Goal: Use online tool/utility: Utilize a website feature to perform a specific function

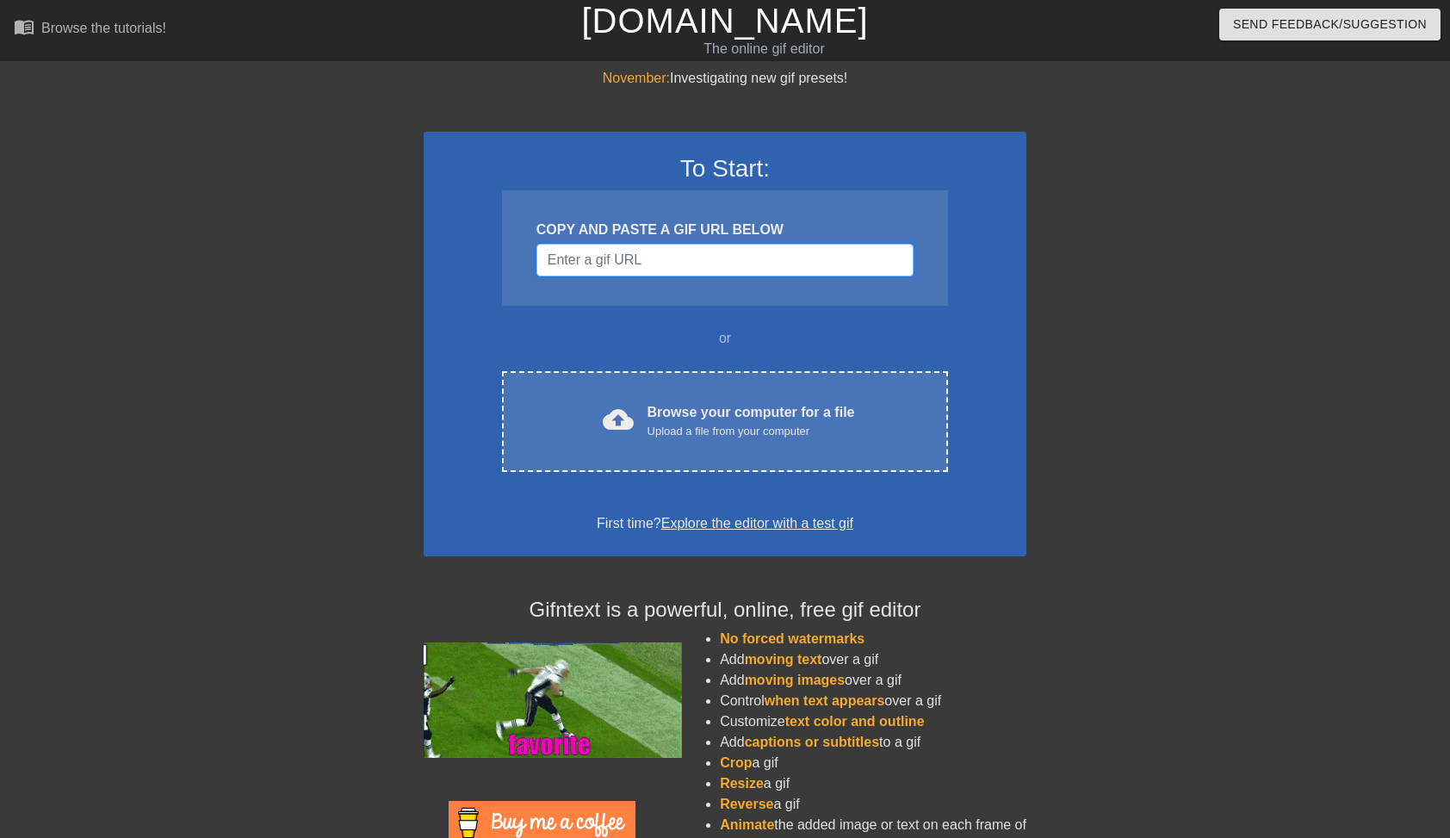
click at [730, 264] on input "Username" at bounding box center [724, 260] width 377 height 33
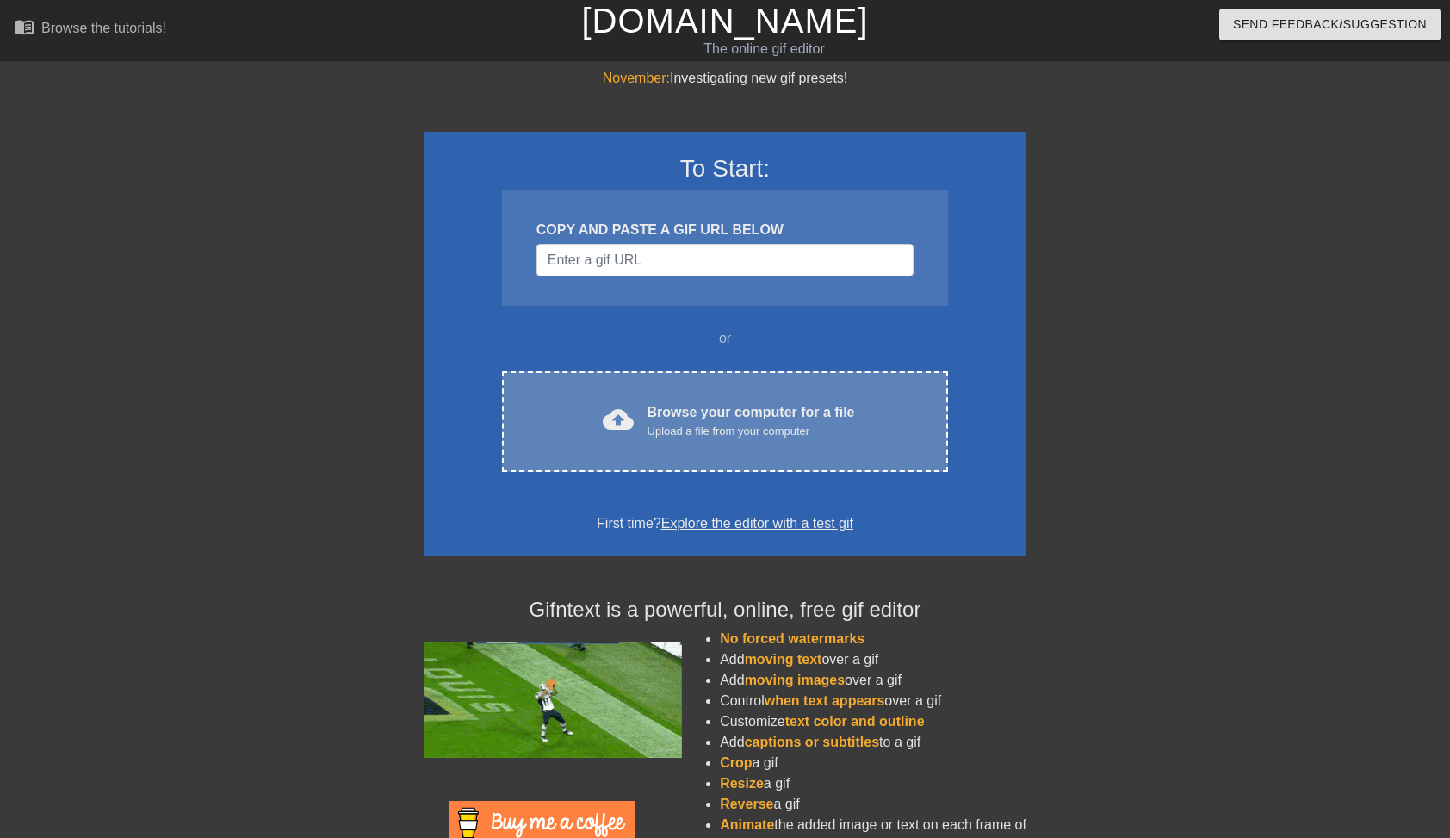
click at [688, 467] on div "cloud_upload Browse your computer for a file Upload a file from your computer C…" at bounding box center [725, 421] width 446 height 101
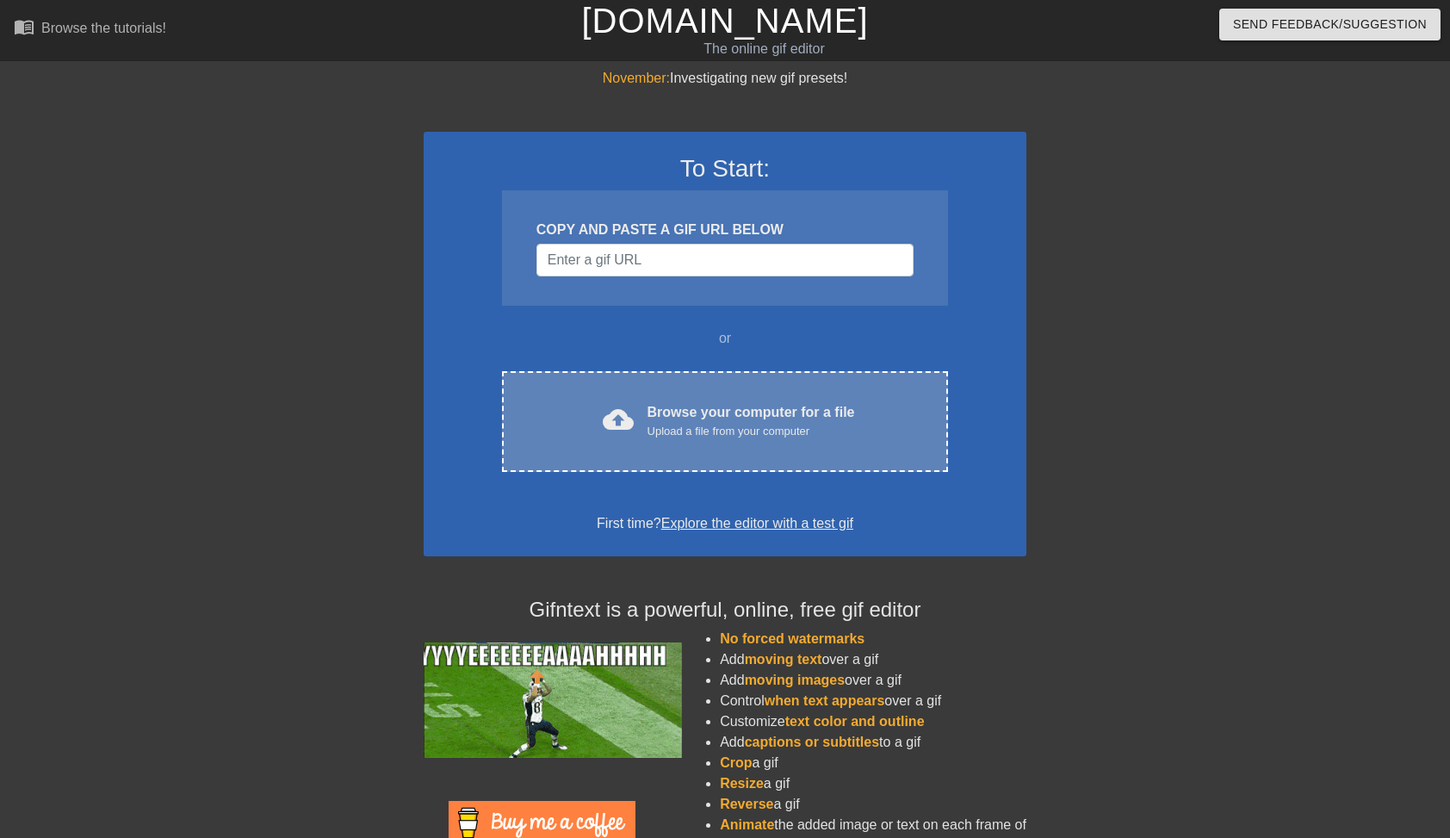
click at [647, 420] on div "Browse your computer for a file Upload a file from your computer" at bounding box center [750, 421] width 207 height 38
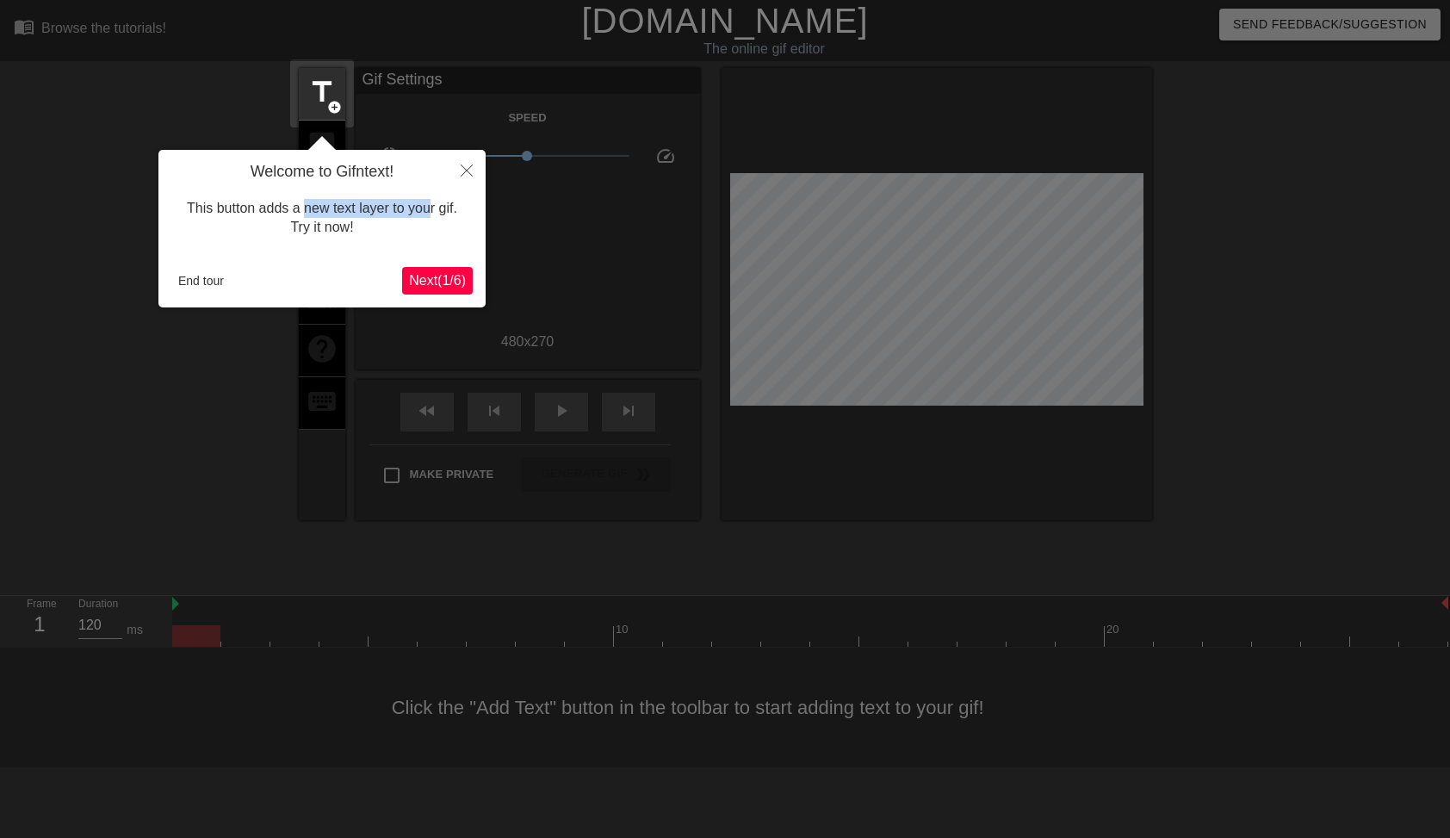
drag, startPoint x: 325, startPoint y: 207, endPoint x: 426, endPoint y: 213, distance: 101.0
click at [426, 213] on div "This button adds a new text layer to your gif. Try it now!" at bounding box center [321, 218] width 301 height 73
drag, startPoint x: 426, startPoint y: 213, endPoint x: 377, endPoint y: 208, distance: 49.3
click at [377, 208] on div "This button adds a new text layer to your gif. Try it now!" at bounding box center [321, 218] width 301 height 73
click at [363, 205] on div "This button adds a new text layer to your gif. Try it now!" at bounding box center [321, 218] width 301 height 73
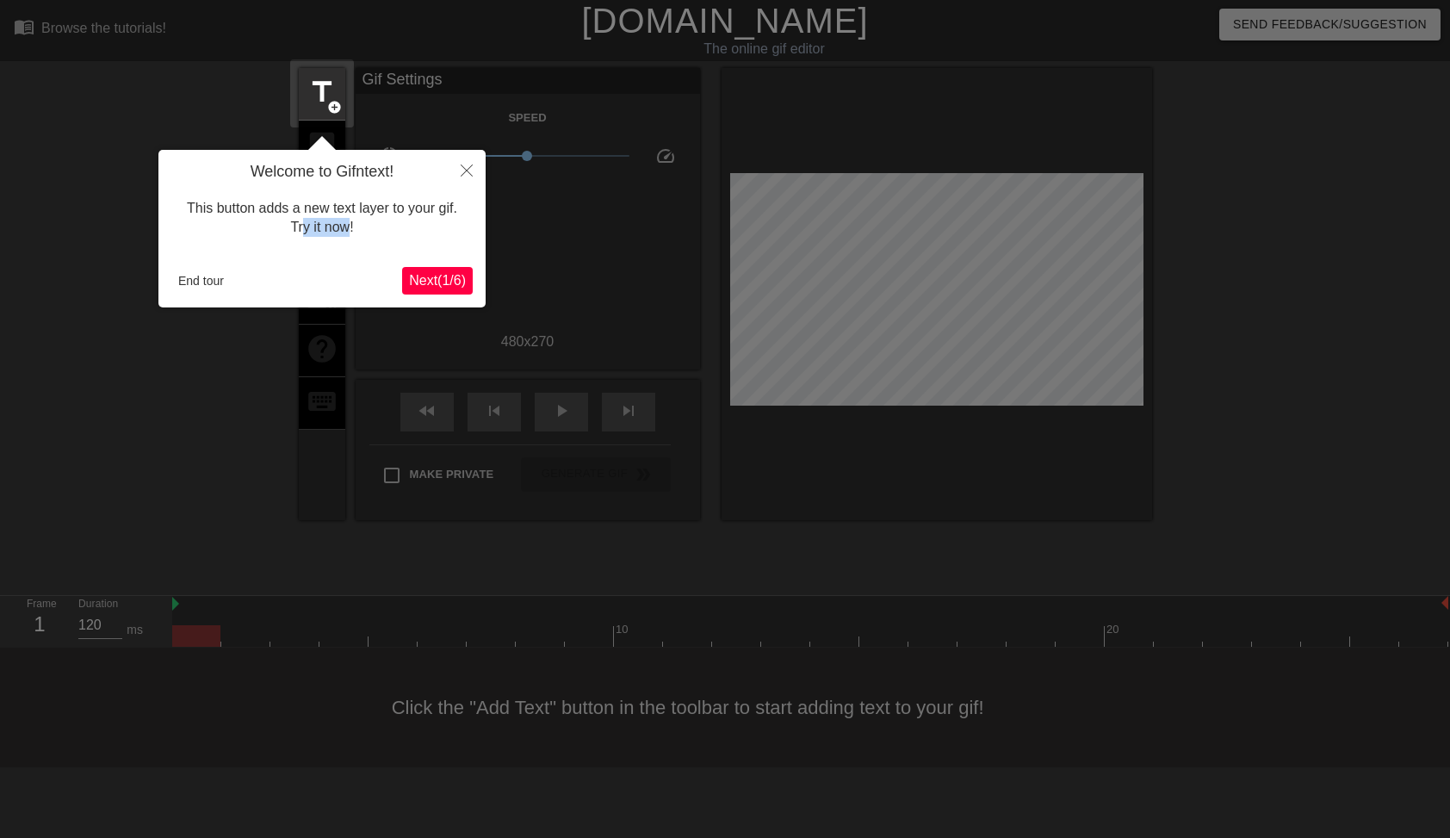
drag, startPoint x: 346, startPoint y: 232, endPoint x: 300, endPoint y: 223, distance: 47.3
click at [300, 223] on div "This button adds a new text layer to your gif. Try it now!" at bounding box center [321, 218] width 301 height 73
drag, startPoint x: 300, startPoint y: 223, endPoint x: 392, endPoint y: 240, distance: 93.7
click at [392, 239] on div "This button adds a new text layer to your gif. Try it now!" at bounding box center [321, 218] width 301 height 73
click at [422, 274] on span "Next ( 1 / 6 )" at bounding box center [437, 280] width 57 height 15
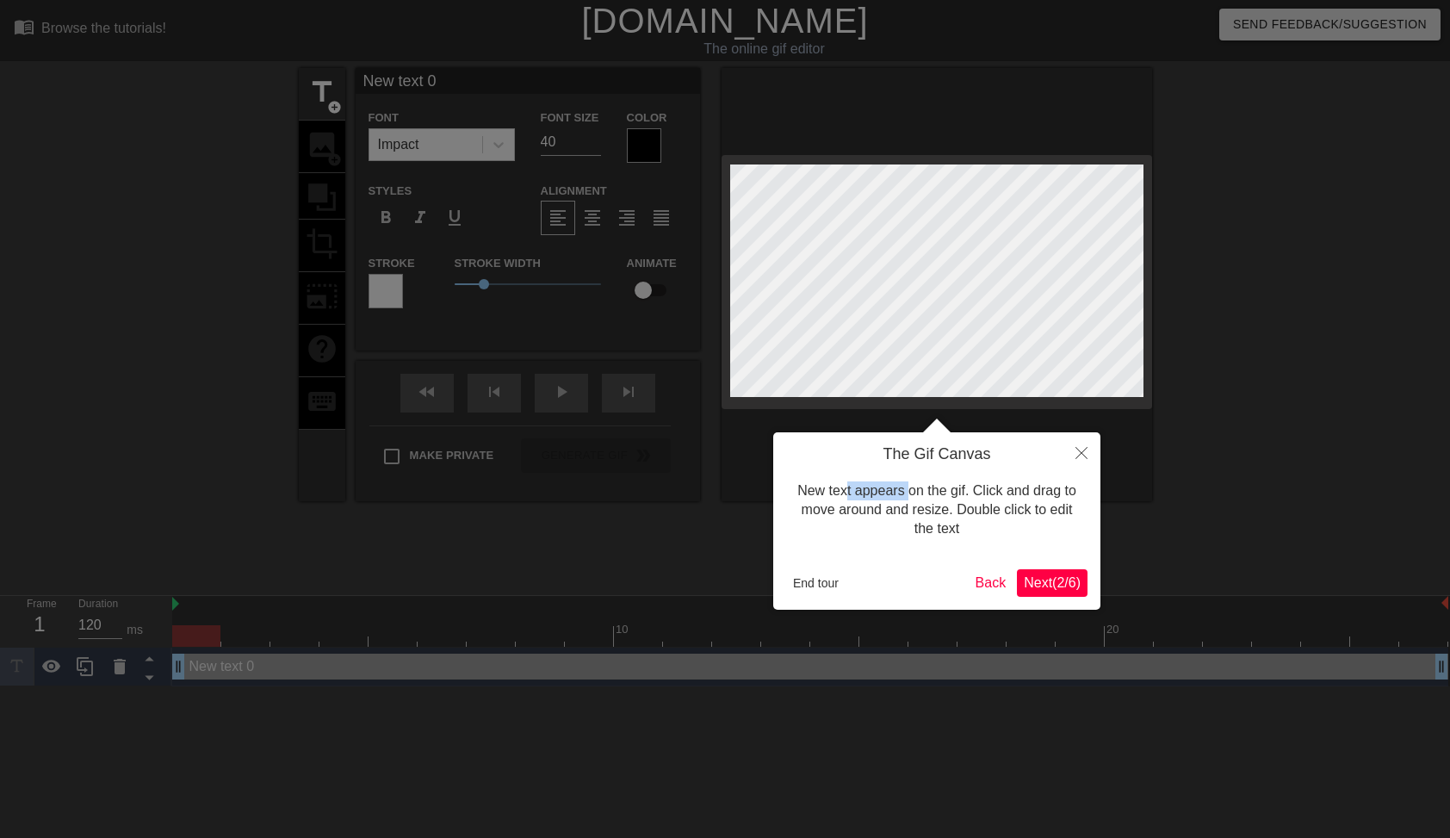
drag, startPoint x: 847, startPoint y: 487, endPoint x: 910, endPoint y: 492, distance: 63.0
click at [910, 492] on div "New text appears on the gif. Click and drag to move around and resize. Double c…" at bounding box center [936, 510] width 301 height 92
drag, startPoint x: 910, startPoint y: 492, endPoint x: 876, endPoint y: 491, distance: 33.6
click at [876, 491] on div "New text appears on the gif. Click and drag to move around and resize. Double c…" at bounding box center [936, 510] width 301 height 92
click at [869, 489] on div "New text appears on the gif. Click and drag to move around and resize. Double c…" at bounding box center [936, 510] width 301 height 92
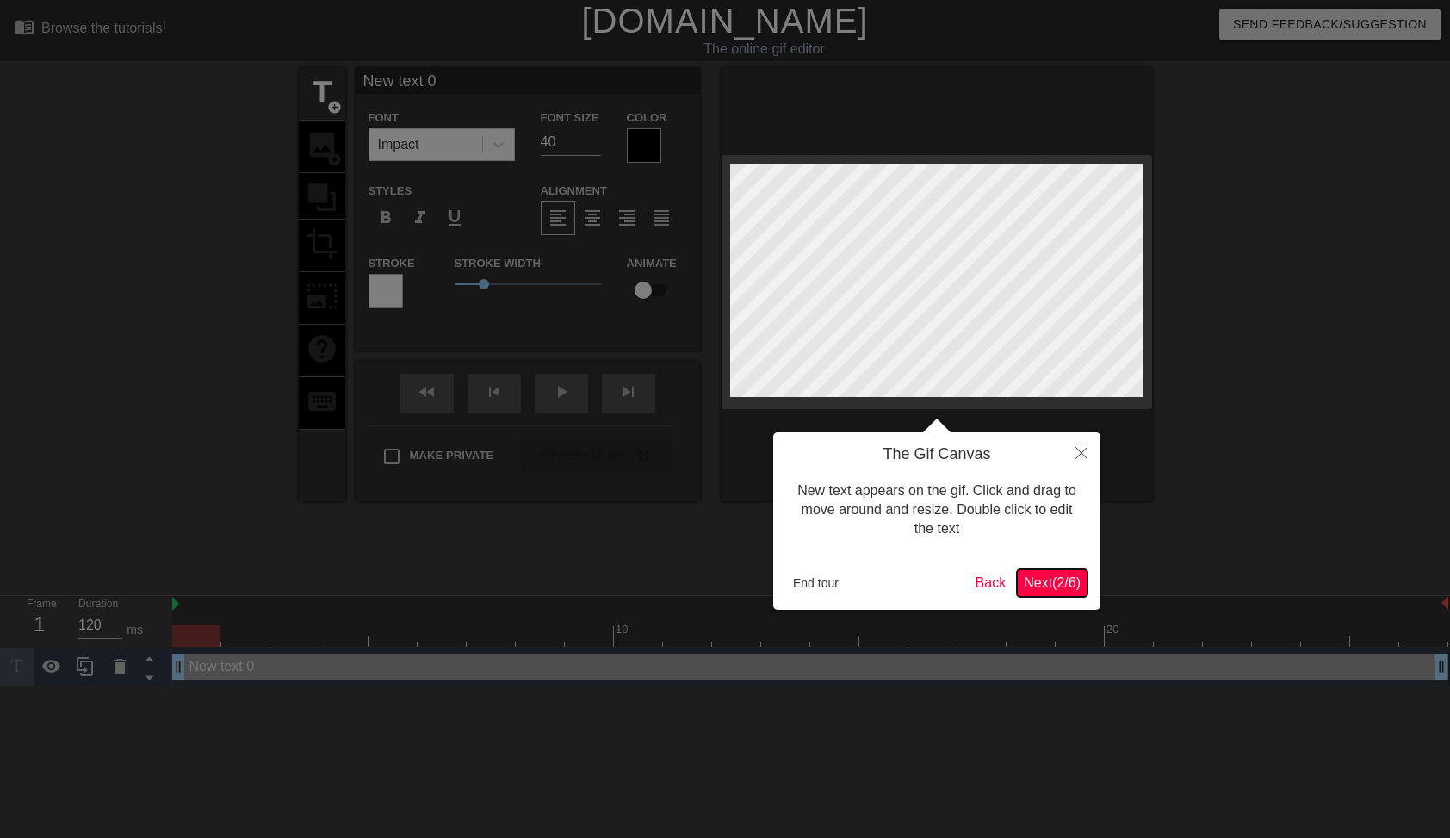
click at [1057, 575] on span "Next ( 2 / 6 )" at bounding box center [1052, 582] width 57 height 15
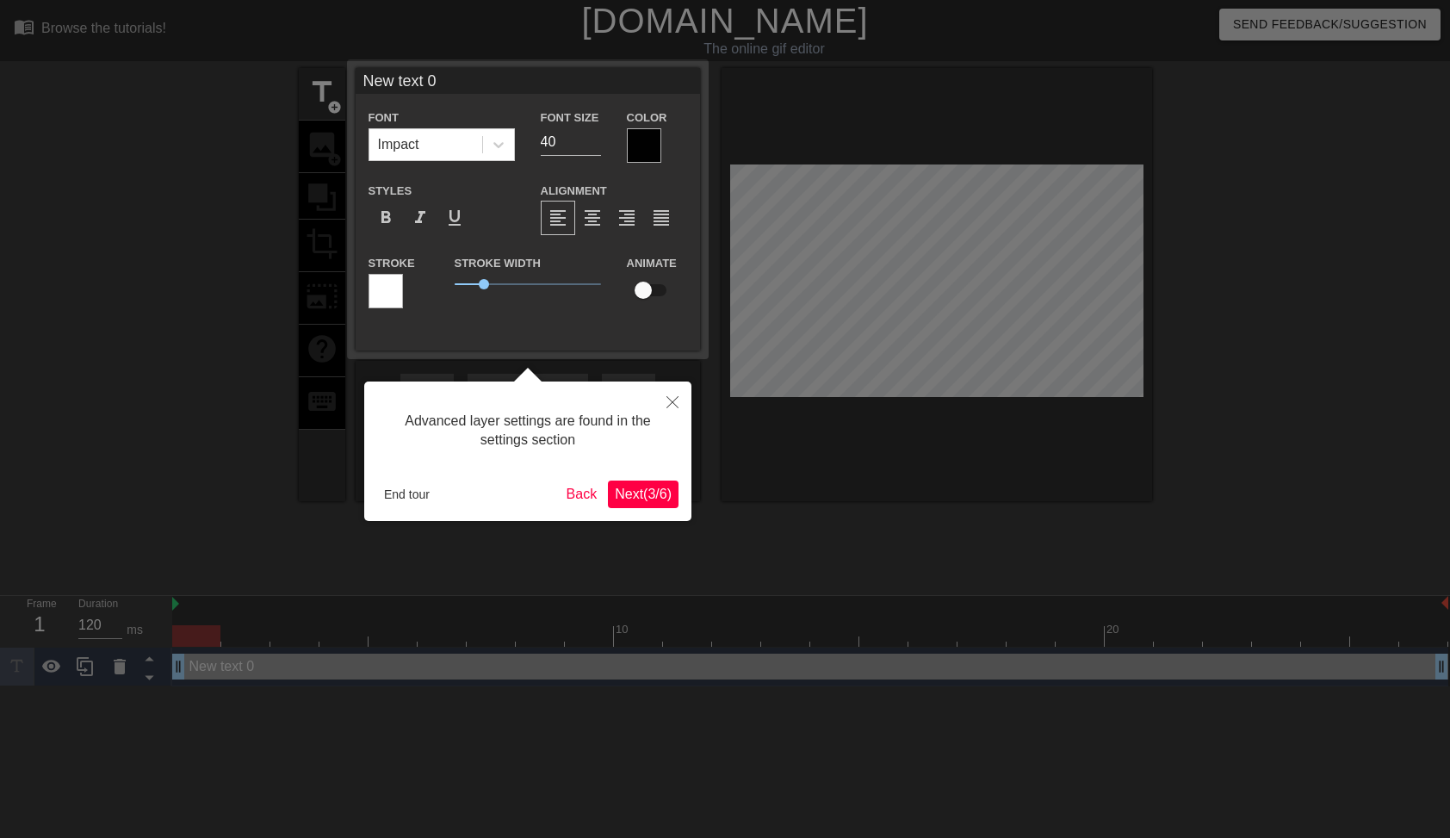
click at [663, 488] on span "Next ( 3 / 6 )" at bounding box center [643, 493] width 57 height 15
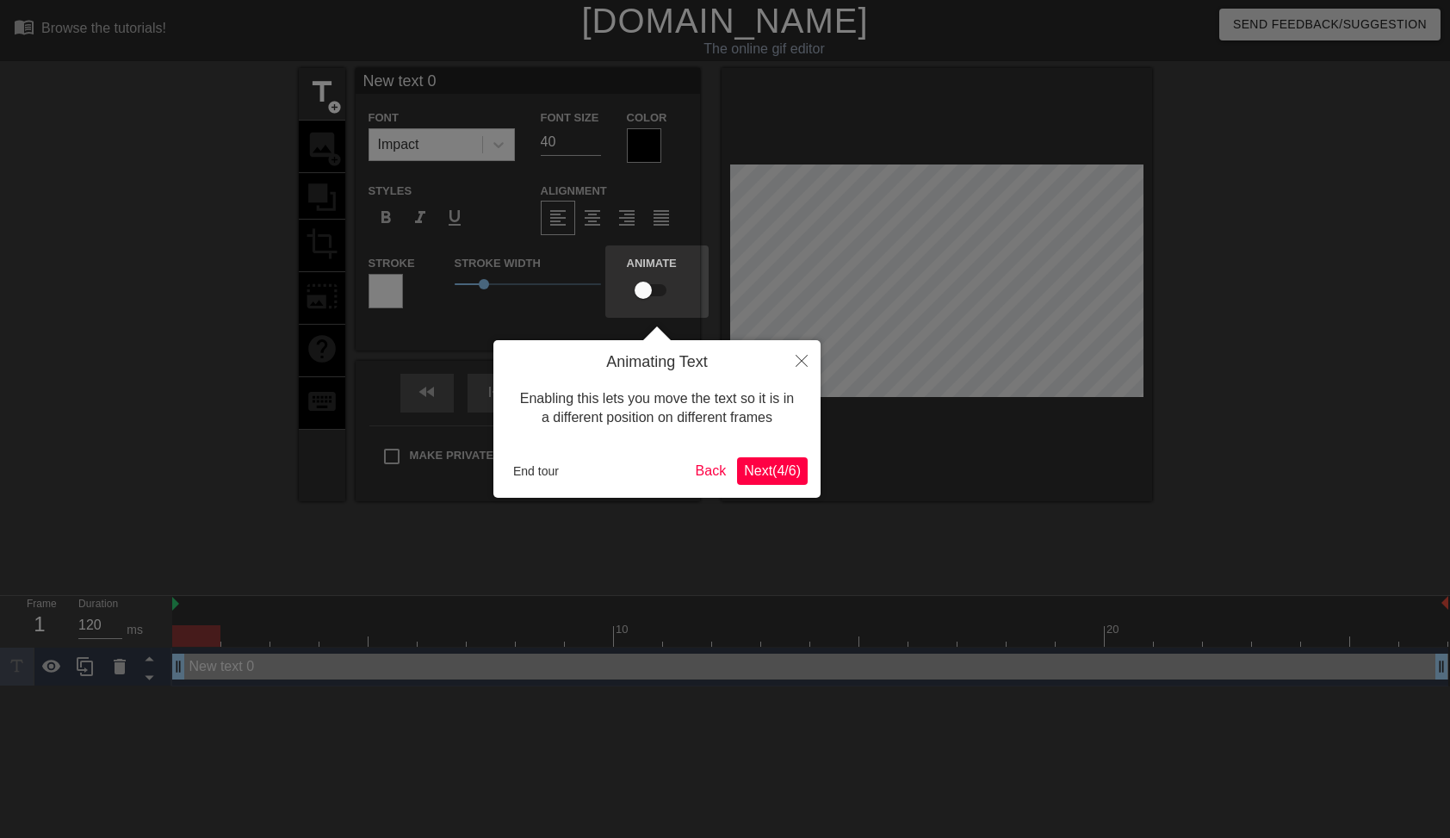
click at [750, 473] on span "Next ( 4 / 6 )" at bounding box center [772, 470] width 57 height 15
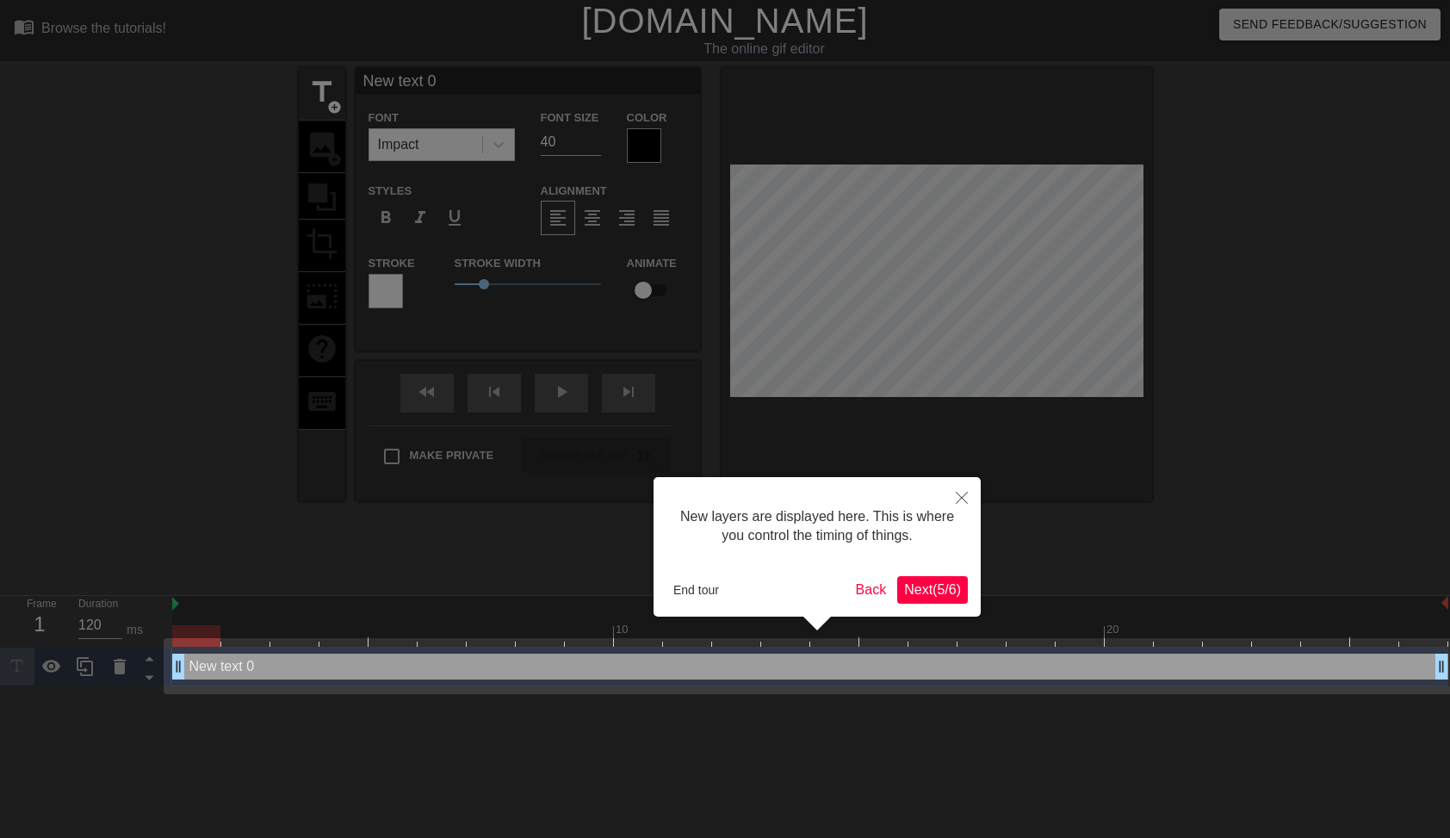
click at [918, 582] on span "Next ( 5 / 6 )" at bounding box center [932, 589] width 57 height 15
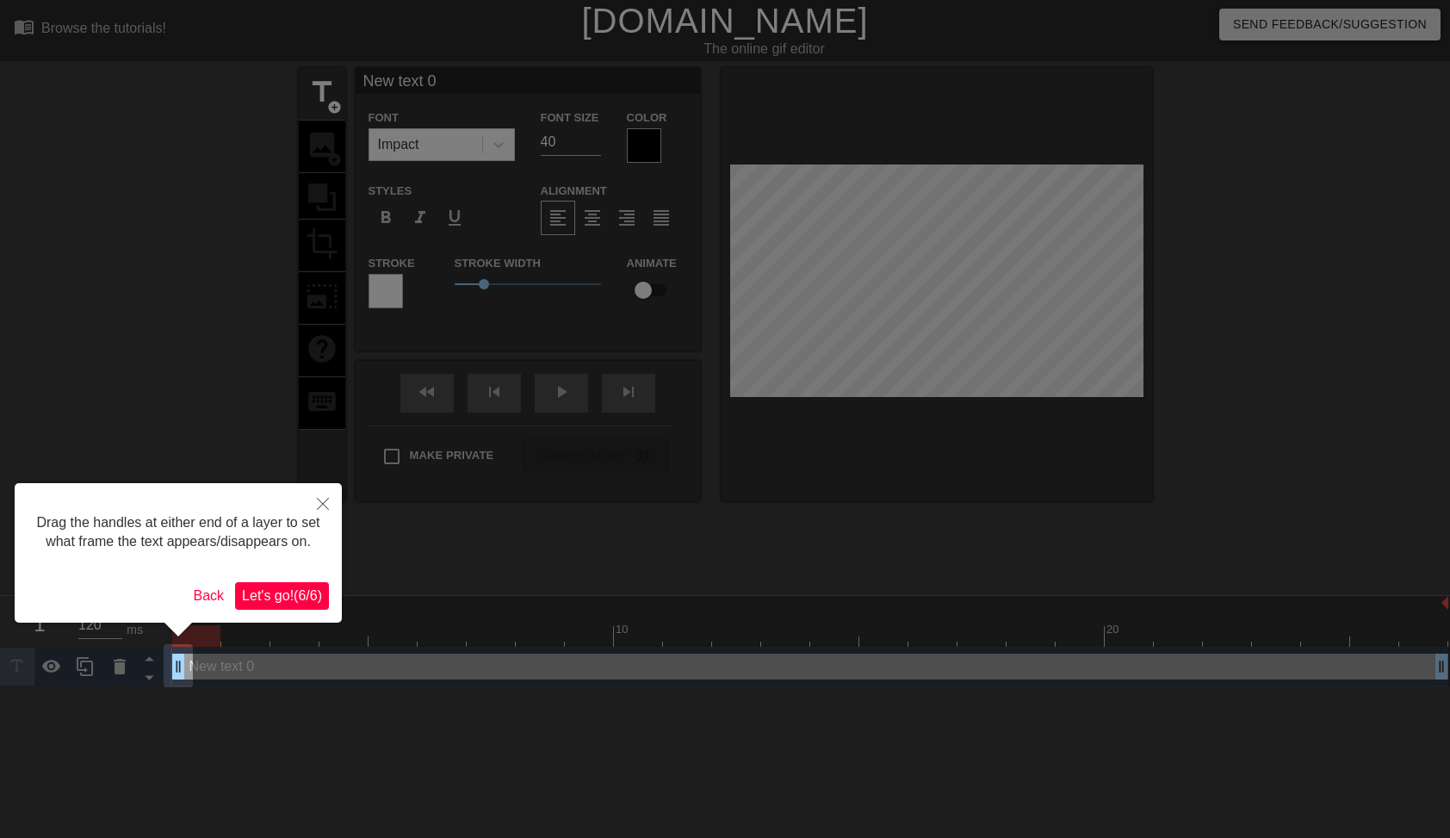
click at [293, 588] on span "Let's go! ( 6 / 6 )" at bounding box center [282, 595] width 80 height 15
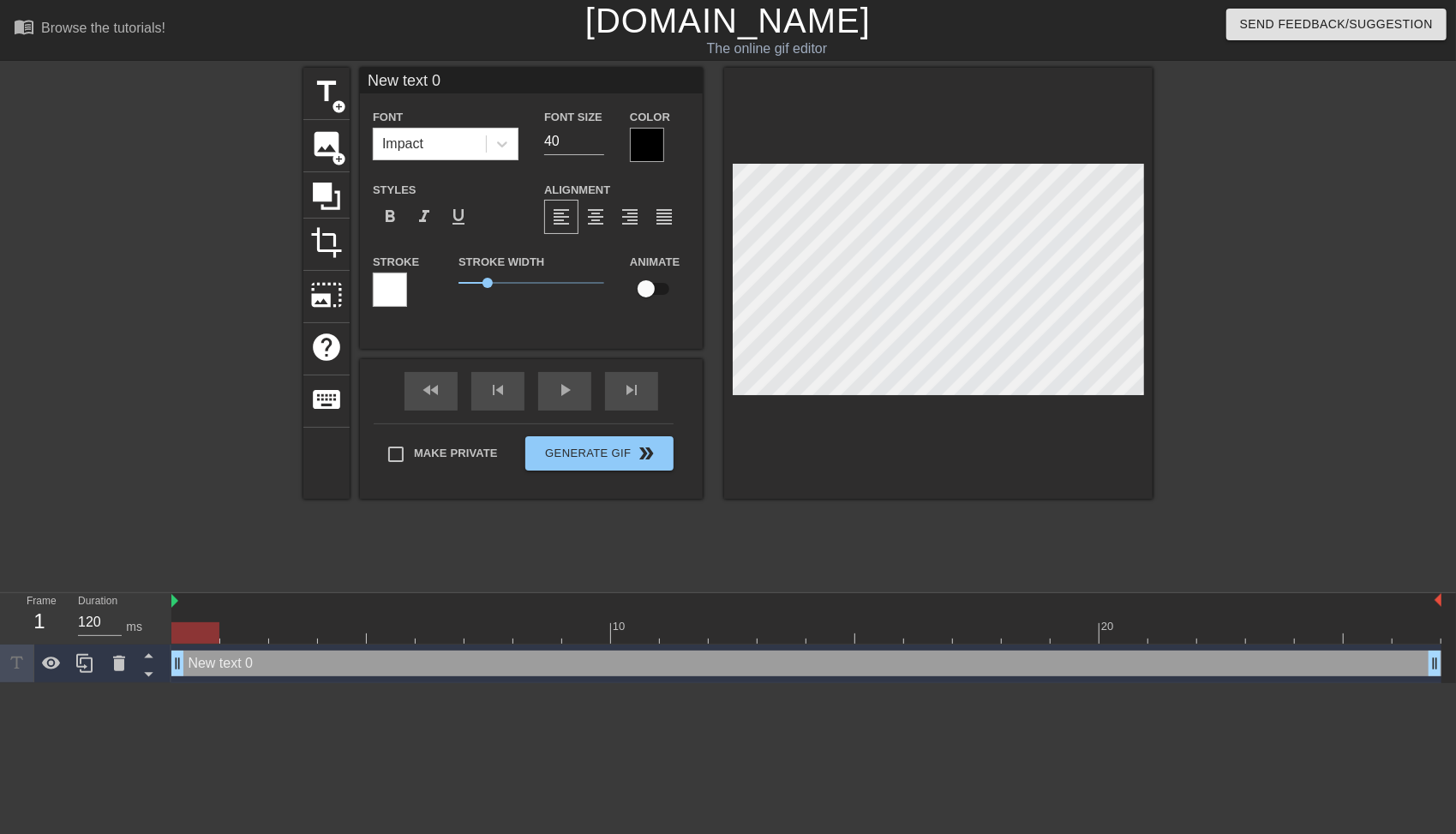
drag, startPoint x: 893, startPoint y: 394, endPoint x: 931, endPoint y: 500, distance: 112.6
click at [936, 500] on div "title add_circle image add_circle crop photo_size_select_large help keyboard Ne…" at bounding box center [728, 324] width 849 height 515
drag, startPoint x: 180, startPoint y: 666, endPoint x: 175, endPoint y: 601, distance: 65.2
click at [175, 601] on div "10 20 New text 0 drag_handle drag_handle" at bounding box center [813, 638] width 1284 height 90
click at [11, 664] on icon at bounding box center [17, 663] width 20 height 20
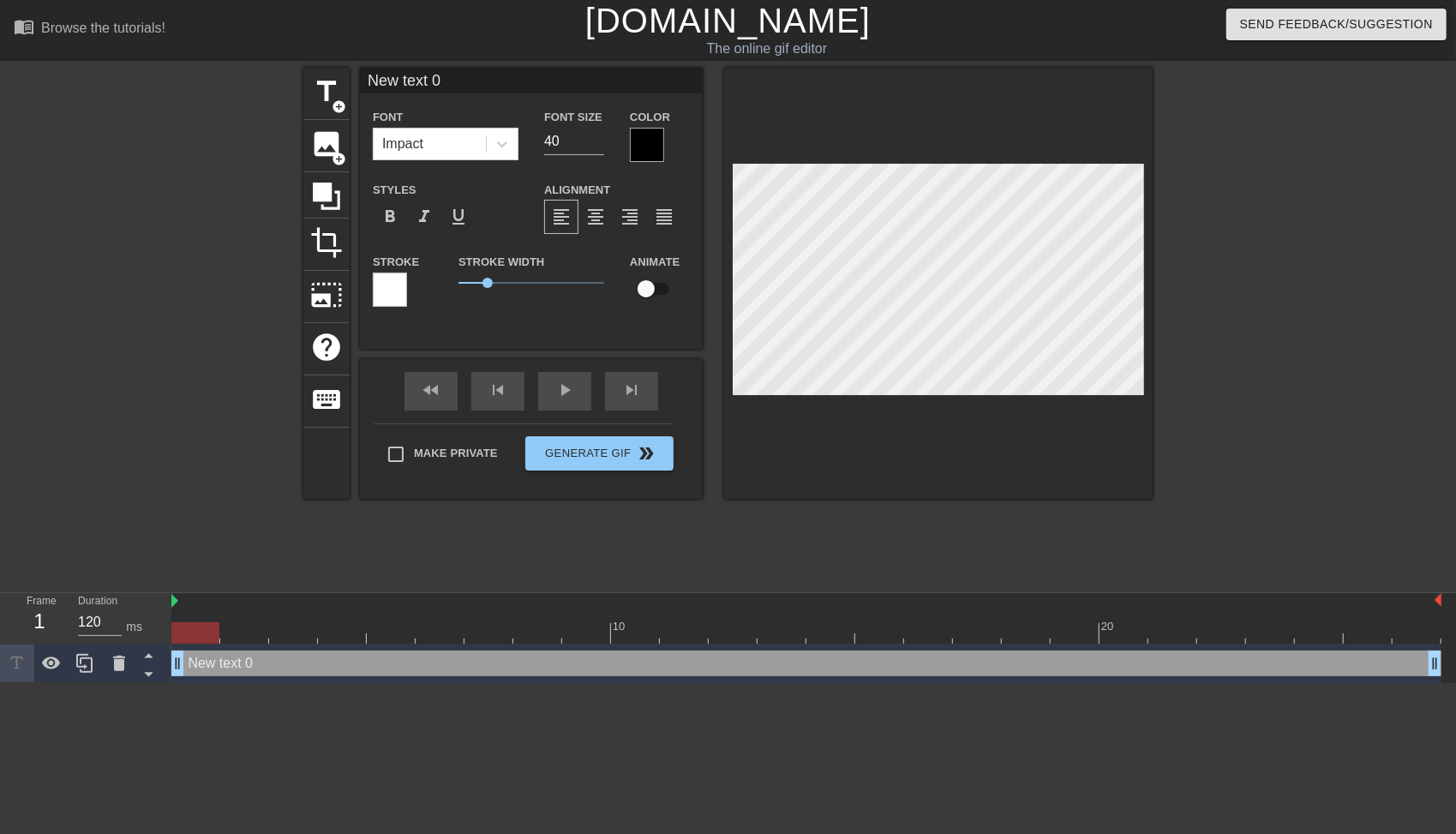
click at [934, 480] on div at bounding box center [937, 283] width 428 height 431
drag, startPoint x: 185, startPoint y: 662, endPoint x: 181, endPoint y: 671, distance: 9.8
click at [335, 289] on span "photo_size_select_large" at bounding box center [326, 295] width 33 height 33
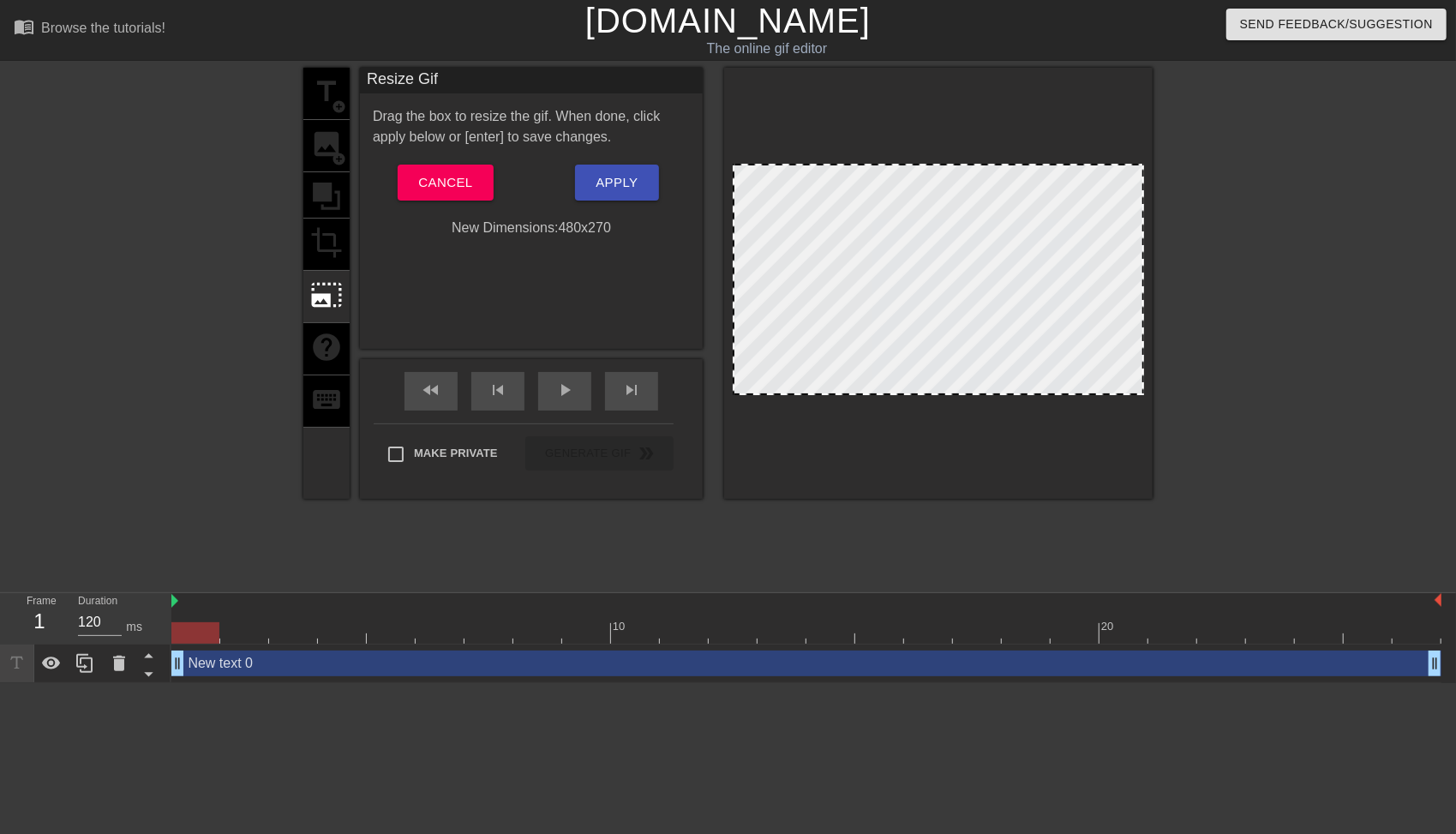
click at [1137, 395] on div at bounding box center [937, 283] width 428 height 431
click at [325, 243] on div "title add_circle image add_circle crop photo_size_select_large help keyboard" at bounding box center [326, 283] width 46 height 431
click at [477, 191] on button "Cancel" at bounding box center [445, 182] width 96 height 36
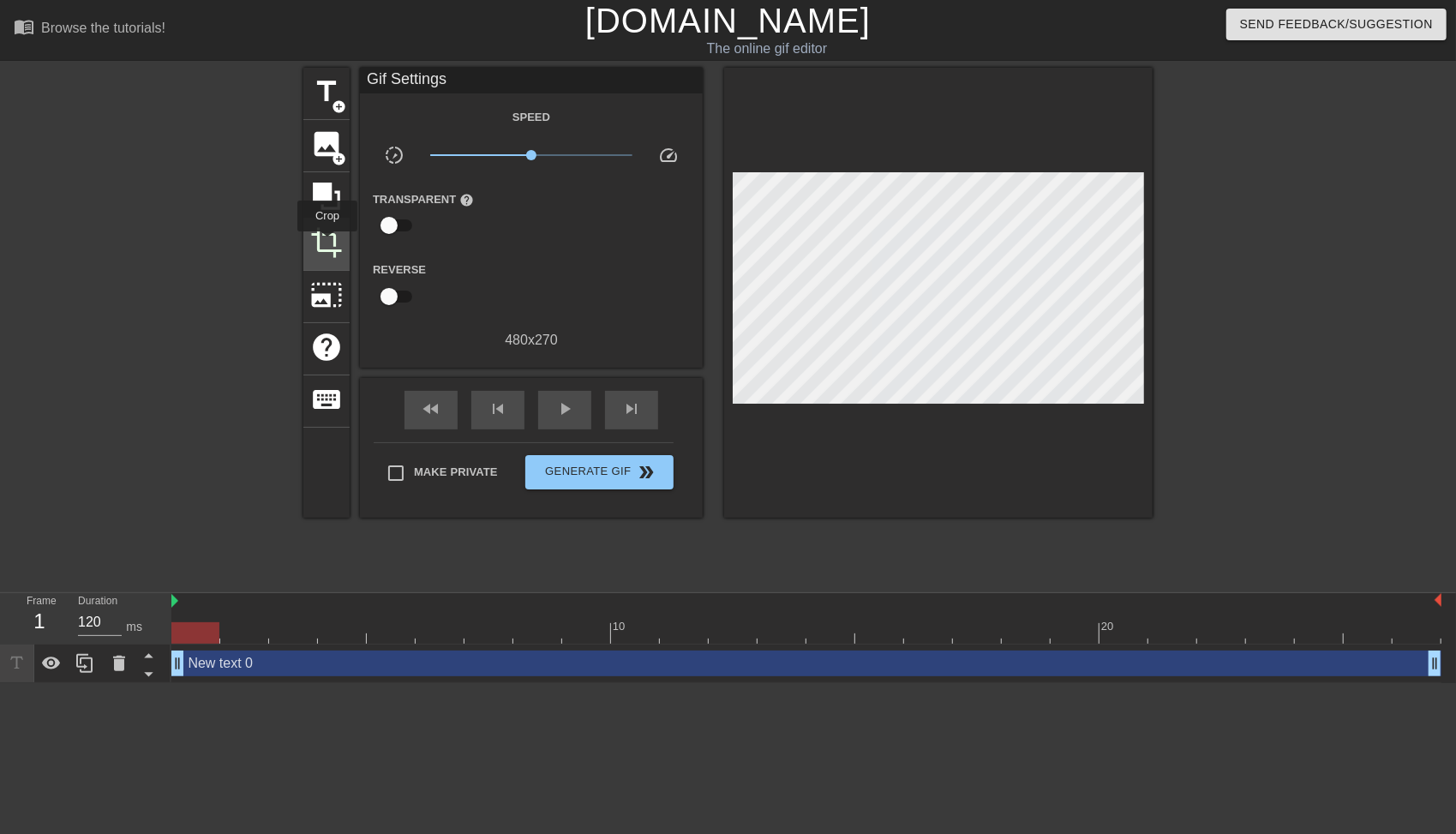
click at [327, 243] on span "crop" at bounding box center [326, 242] width 33 height 33
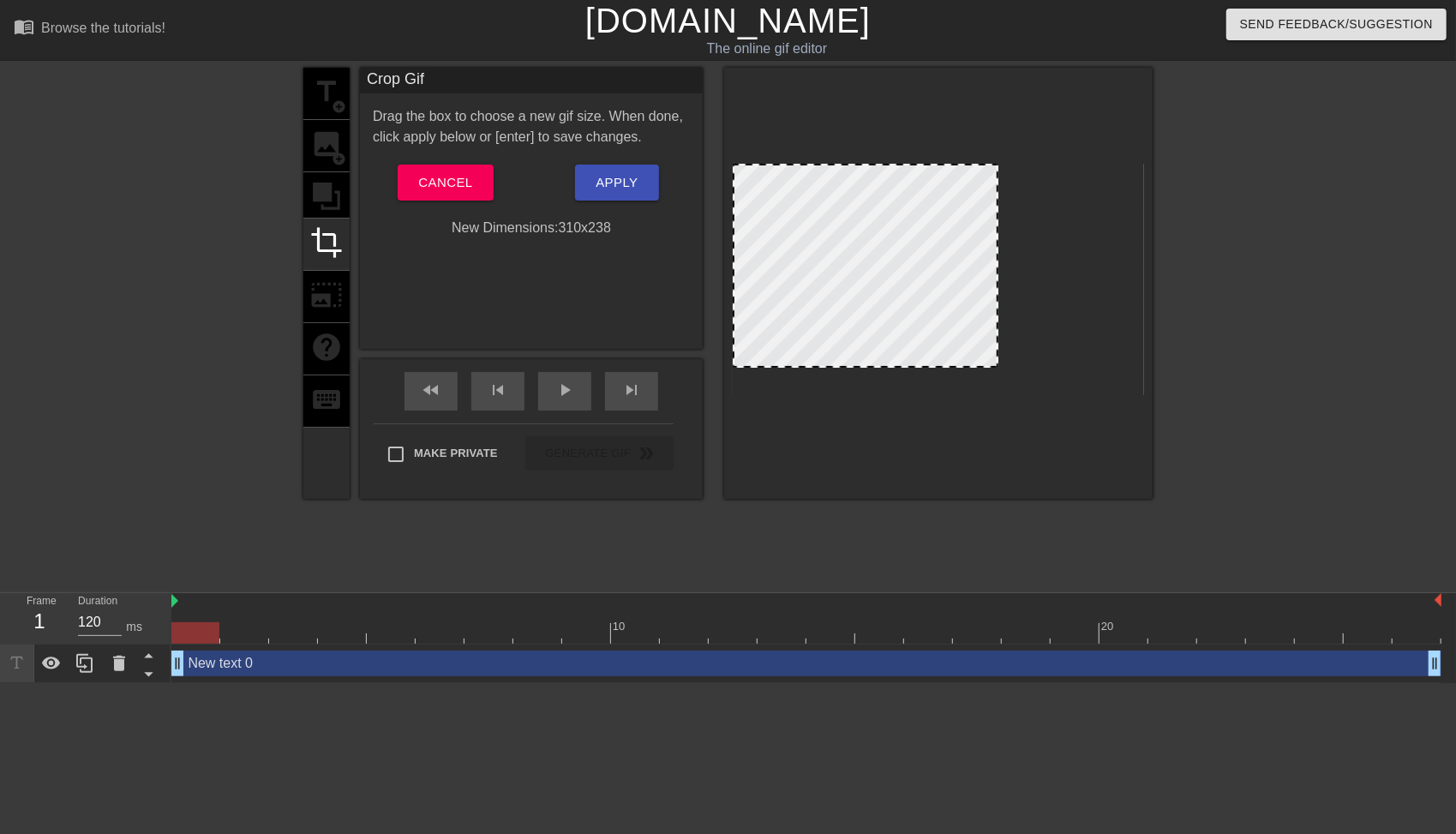
drag, startPoint x: 1140, startPoint y: 392, endPoint x: 994, endPoint y: 366, distance: 148.3
drag, startPoint x: 731, startPoint y: 366, endPoint x: 751, endPoint y: 370, distance: 20.4
click at [751, 370] on div at bounding box center [937, 283] width 428 height 431
drag, startPoint x: 731, startPoint y: 366, endPoint x: 759, endPoint y: 368, distance: 28.1
click at [759, 368] on div at bounding box center [761, 368] width 17 height 17
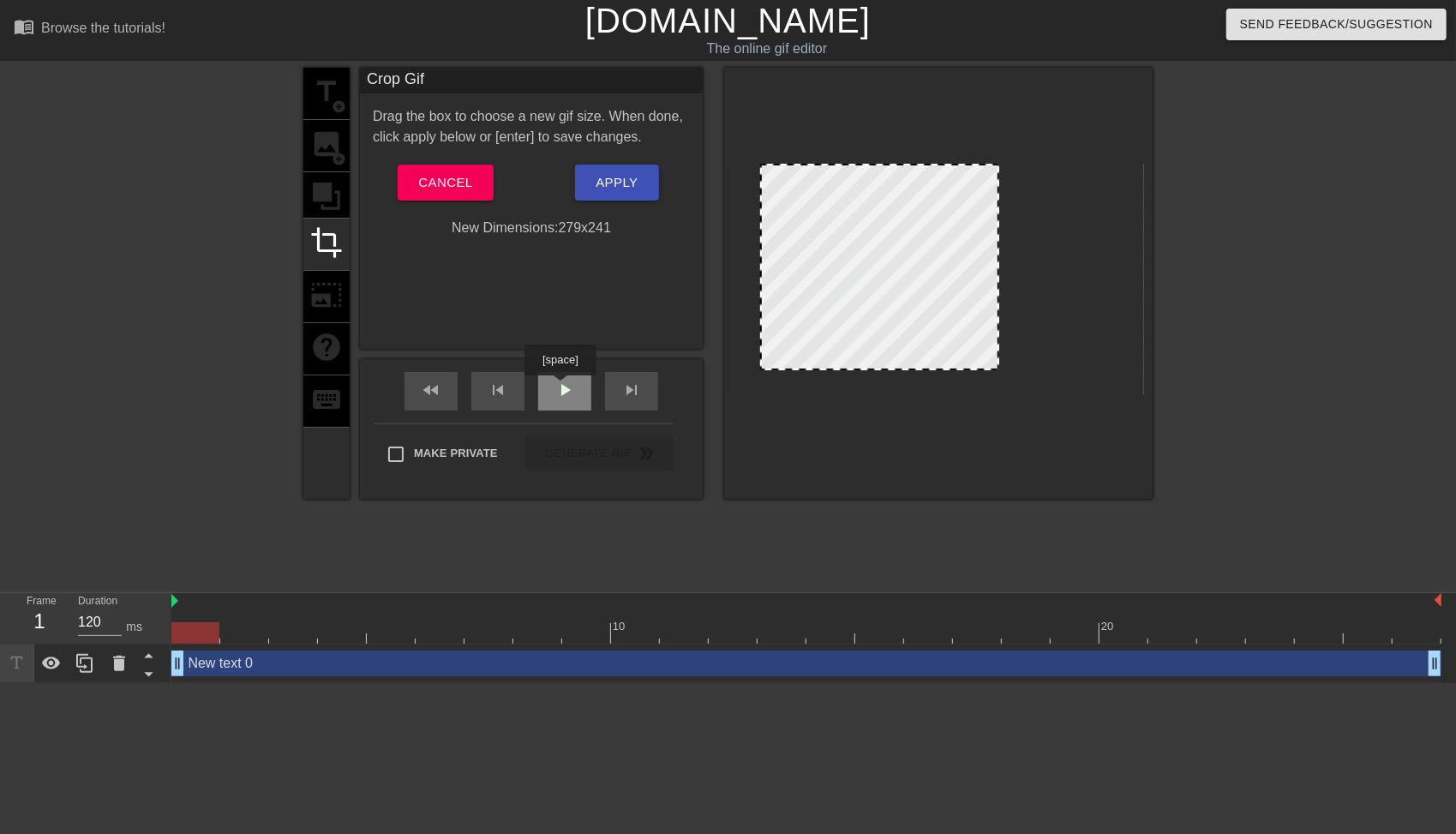
click at [559, 387] on span "play_arrow" at bounding box center [564, 389] width 21 height 21
click at [559, 387] on span "pause" at bounding box center [564, 389] width 21 height 21
click at [559, 387] on span "play_arrow" at bounding box center [564, 389] width 21 height 21
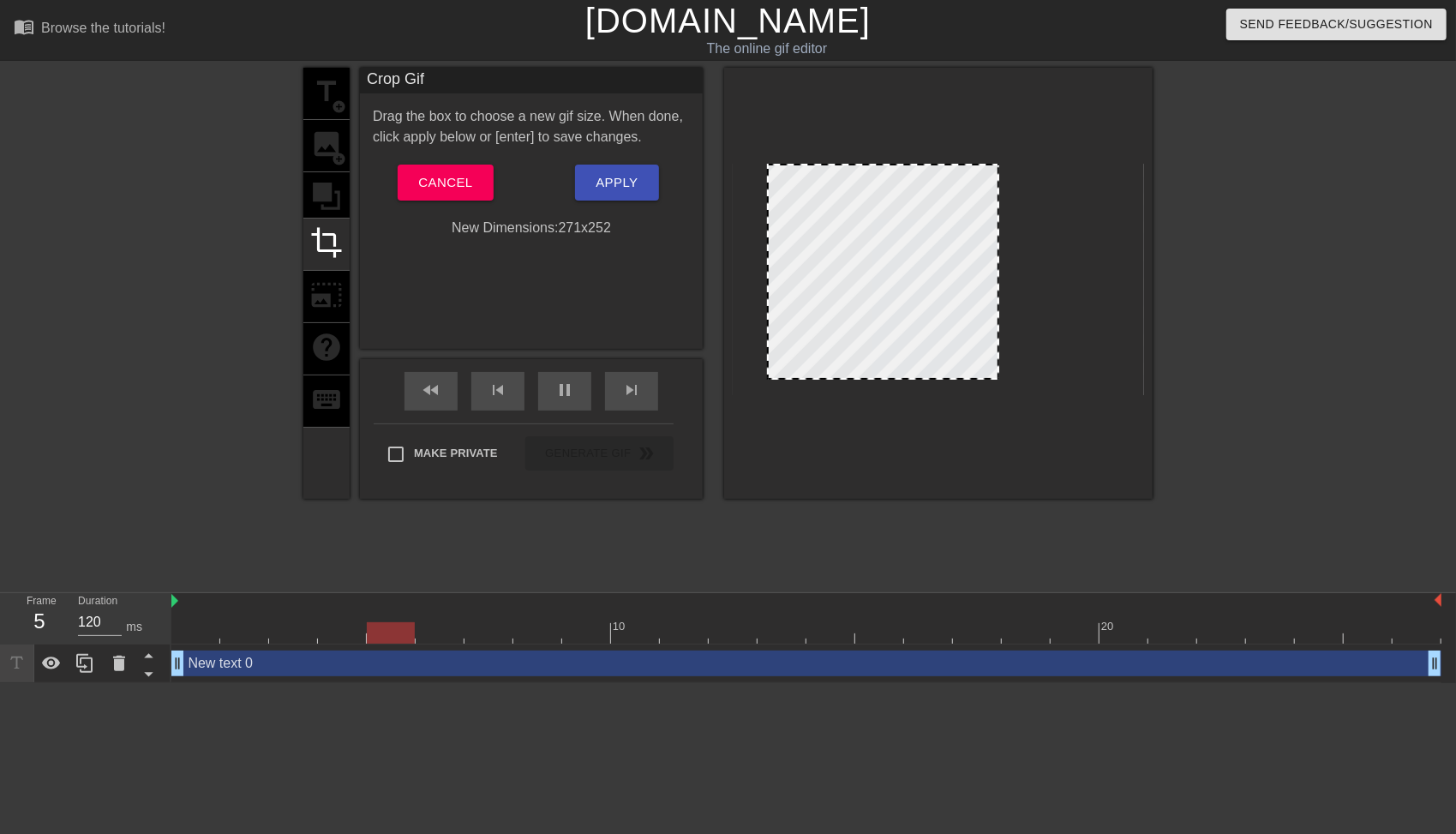
drag, startPoint x: 759, startPoint y: 368, endPoint x: 766, endPoint y: 378, distance: 12.2
click at [766, 378] on div at bounding box center [768, 377] width 17 height 17
click at [988, 380] on div at bounding box center [989, 376] width 17 height 17
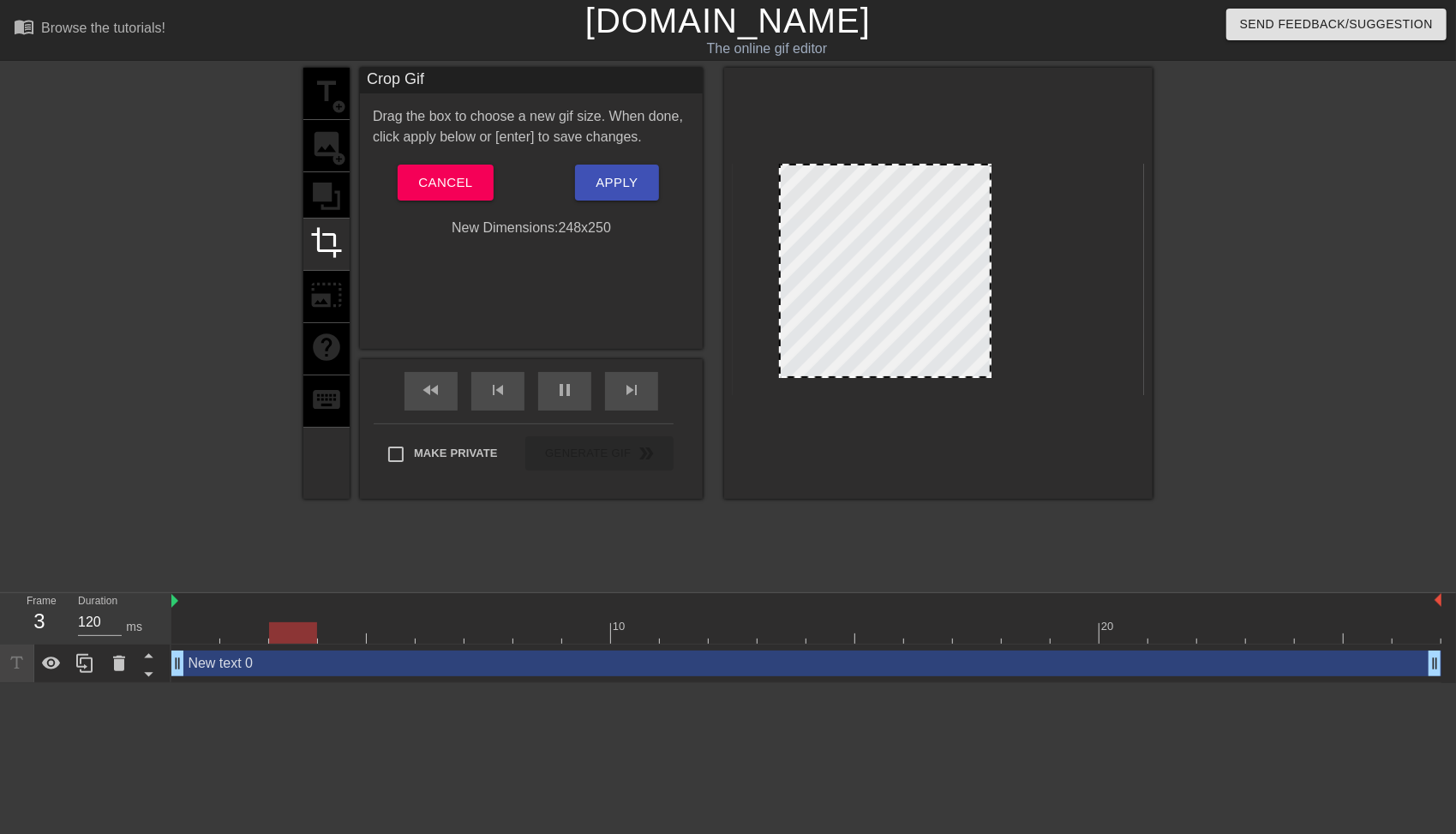
drag, startPoint x: 767, startPoint y: 378, endPoint x: 779, endPoint y: 378, distance: 12.0
click at [779, 378] on div at bounding box center [780, 375] width 17 height 17
click at [771, 378] on div at bounding box center [771, 375] width 17 height 17
click at [990, 383] on div at bounding box center [987, 375] width 17 height 17
click at [619, 188] on span "Apply" at bounding box center [616, 182] width 42 height 22
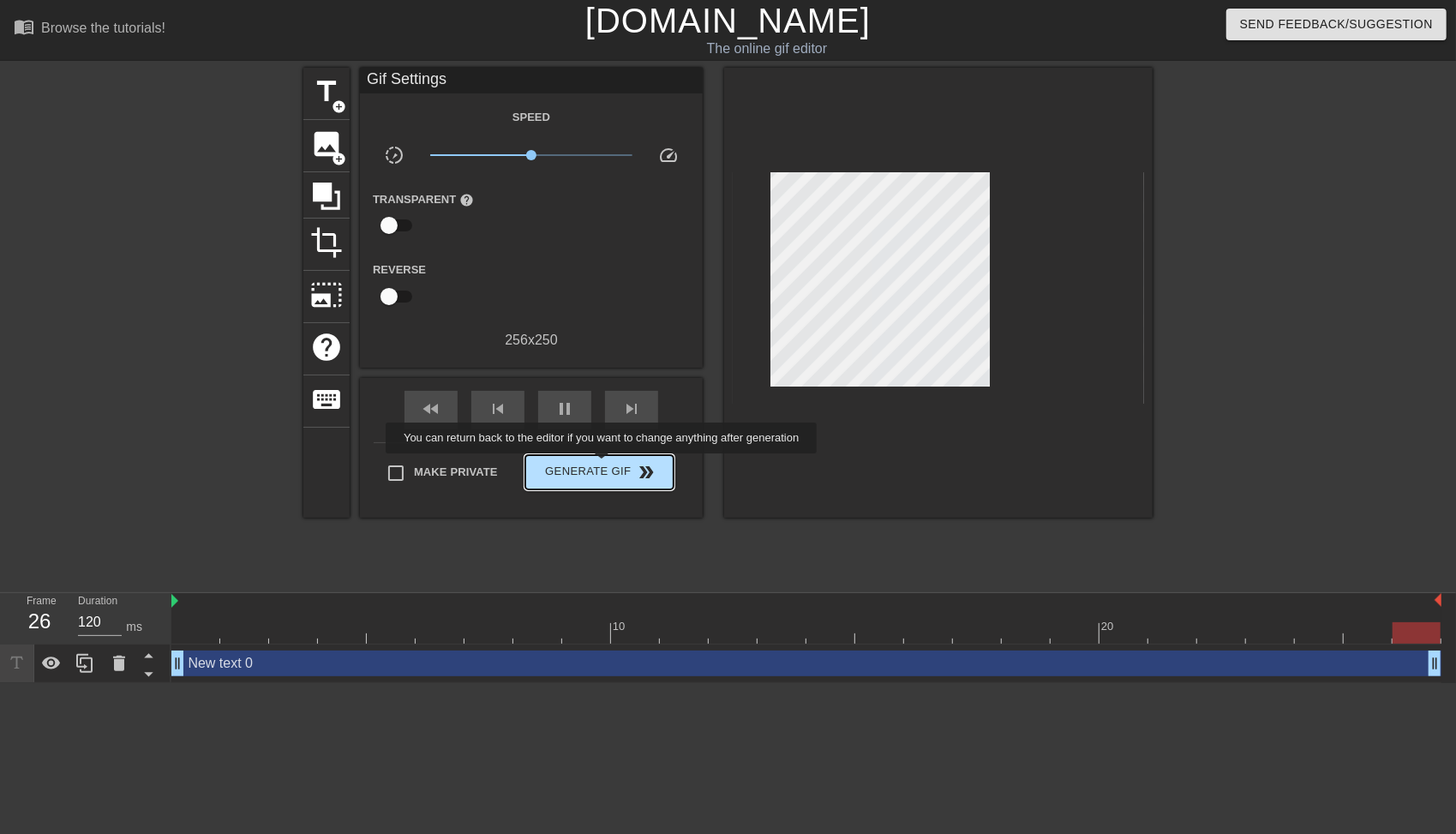
click at [603, 465] on span "Generate Gif double_arrow" at bounding box center [599, 472] width 134 height 21
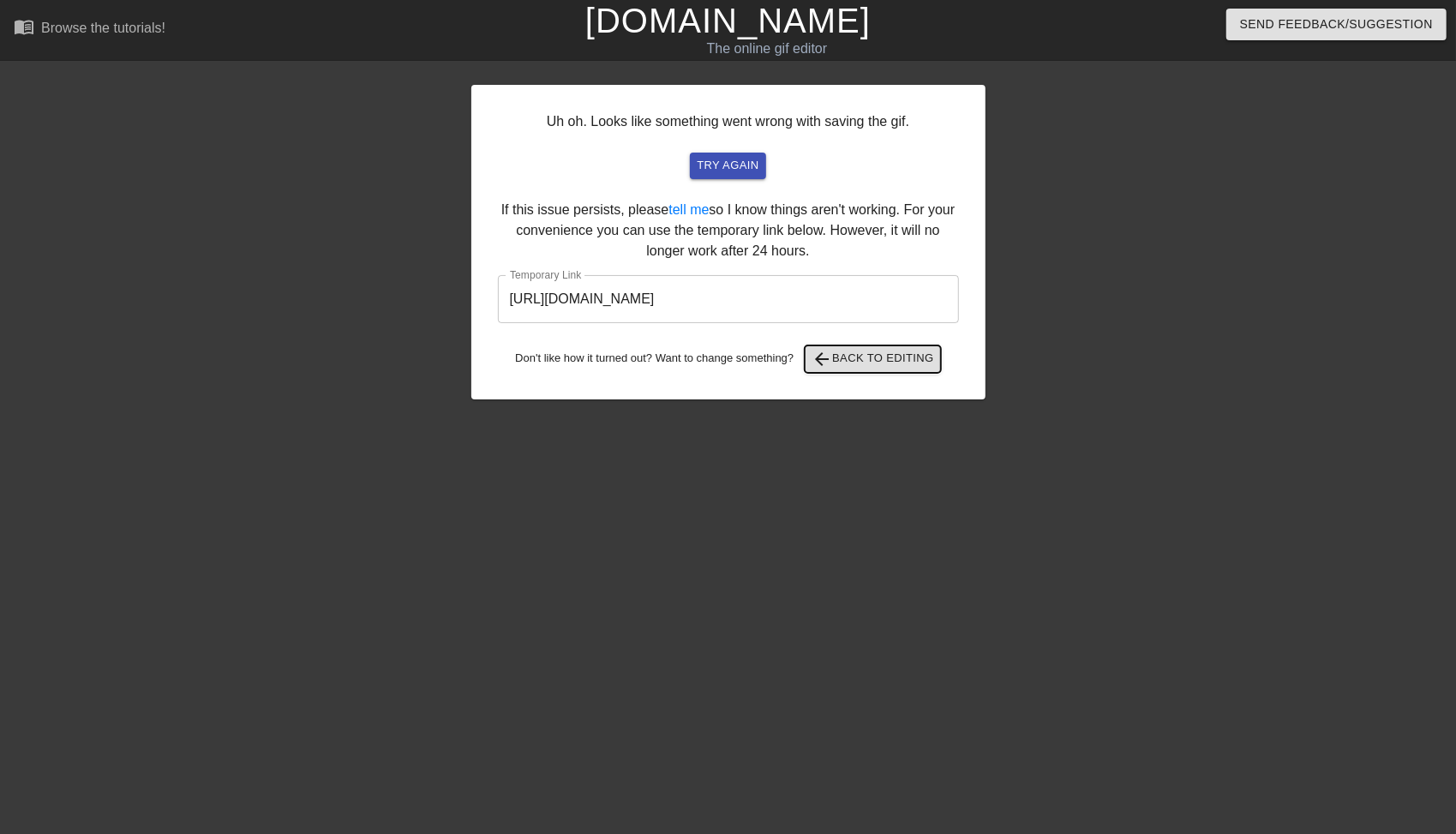
click at [832, 354] on span "arrow_back" at bounding box center [821, 358] width 21 height 21
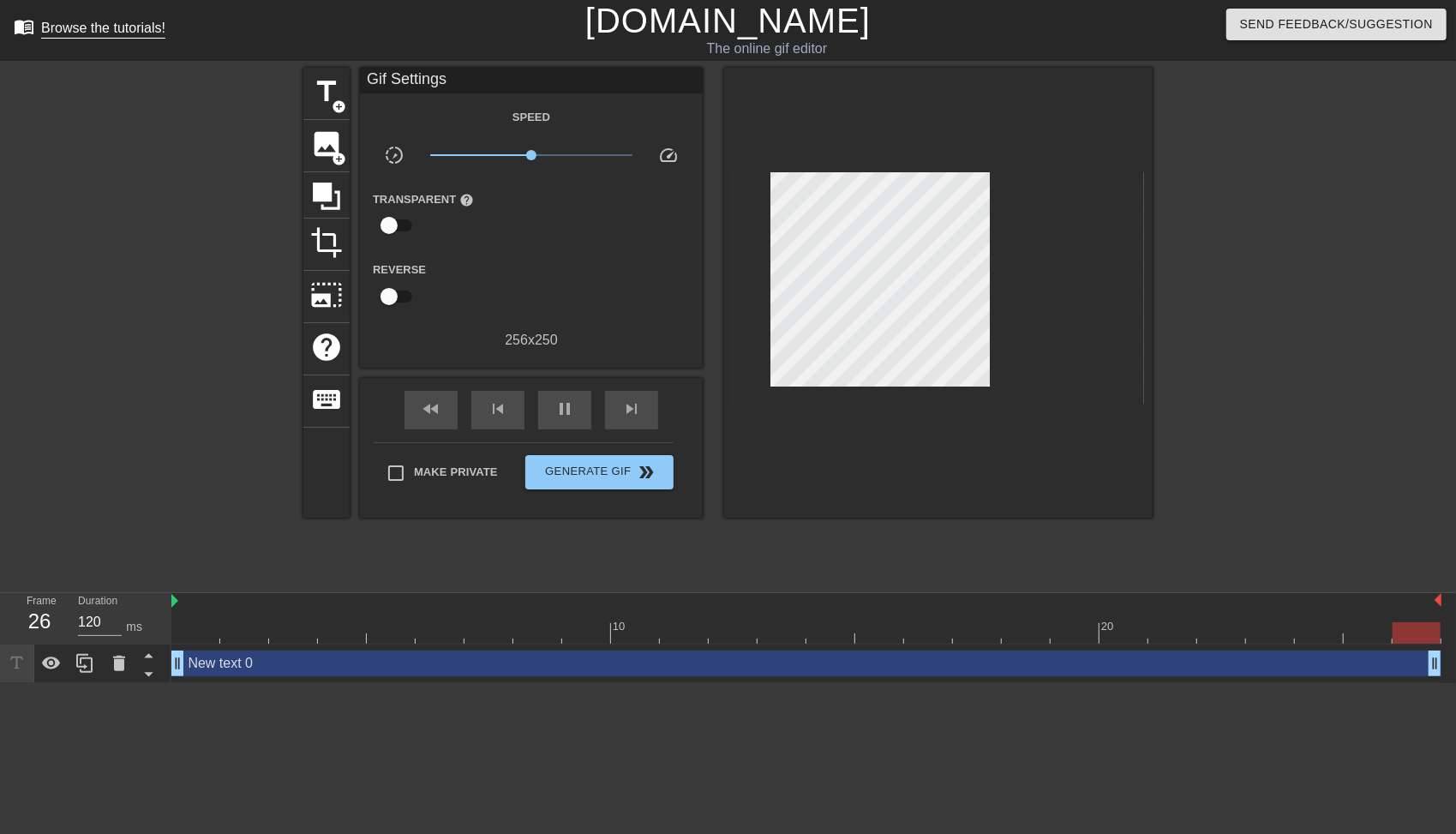
click at [118, 32] on div "Browse the tutorials!" at bounding box center [103, 28] width 124 height 15
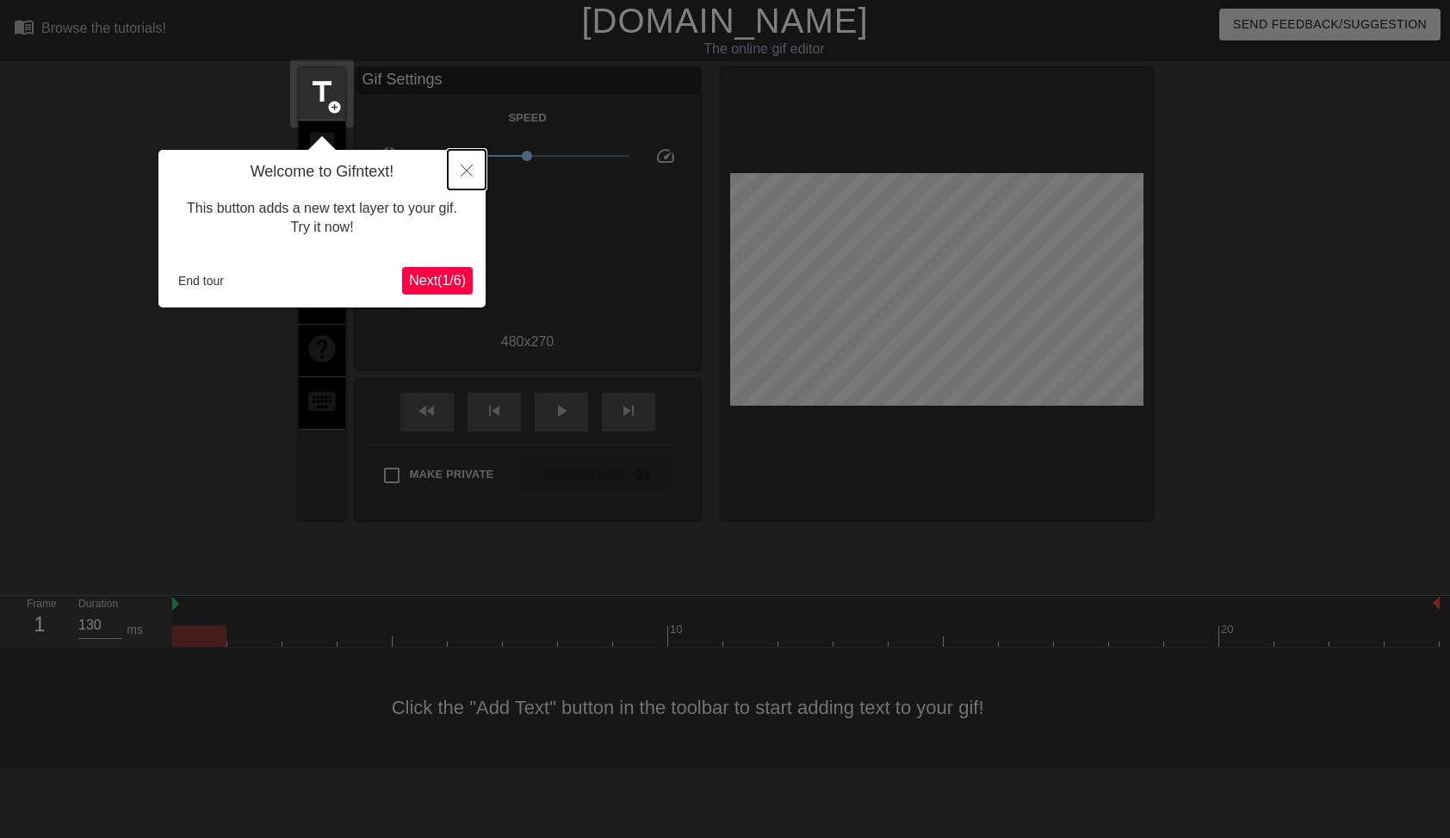
click at [463, 176] on icon "Close" at bounding box center [467, 170] width 12 height 12
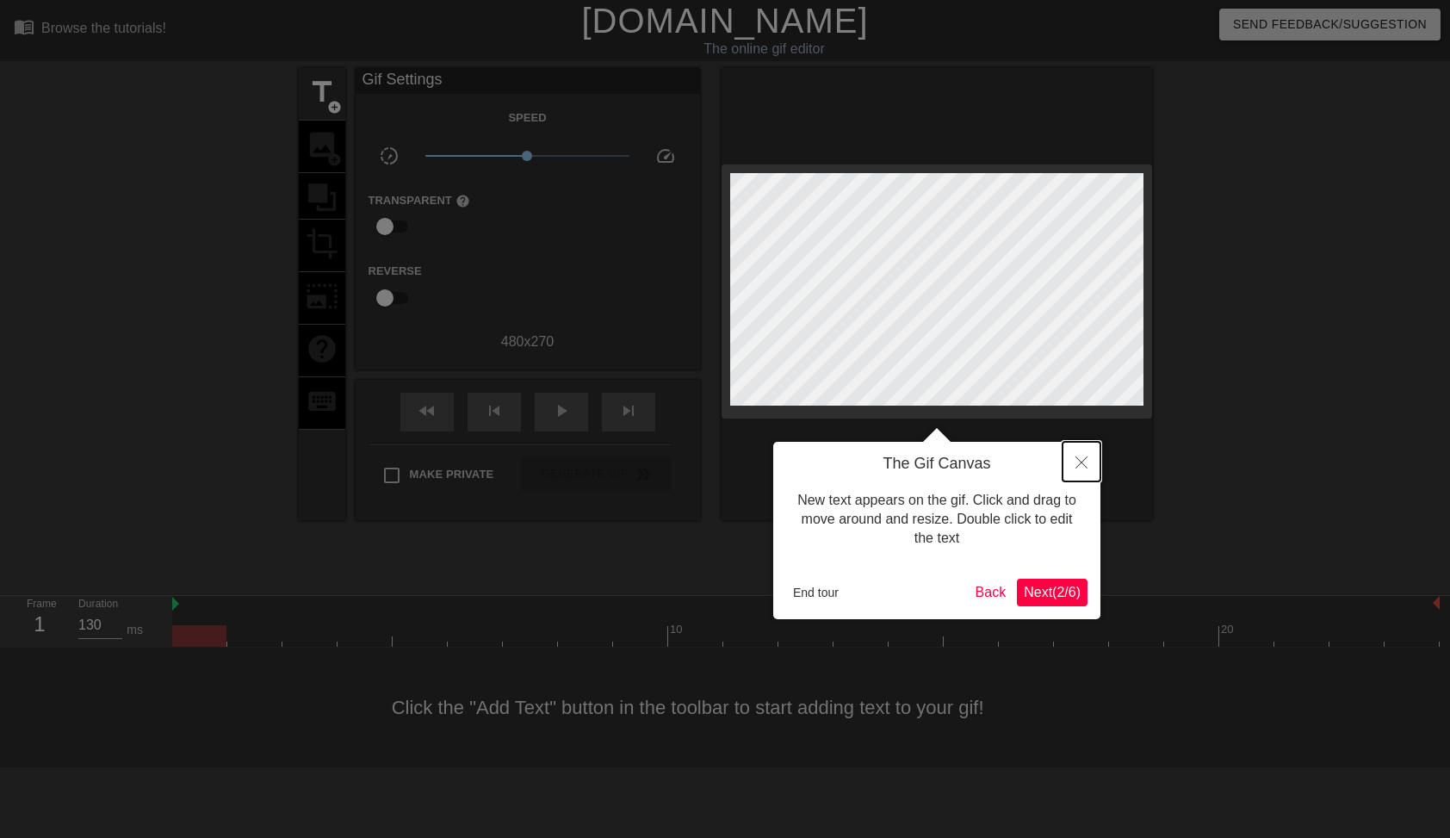
click at [1074, 472] on button "Close" at bounding box center [1081, 462] width 38 height 40
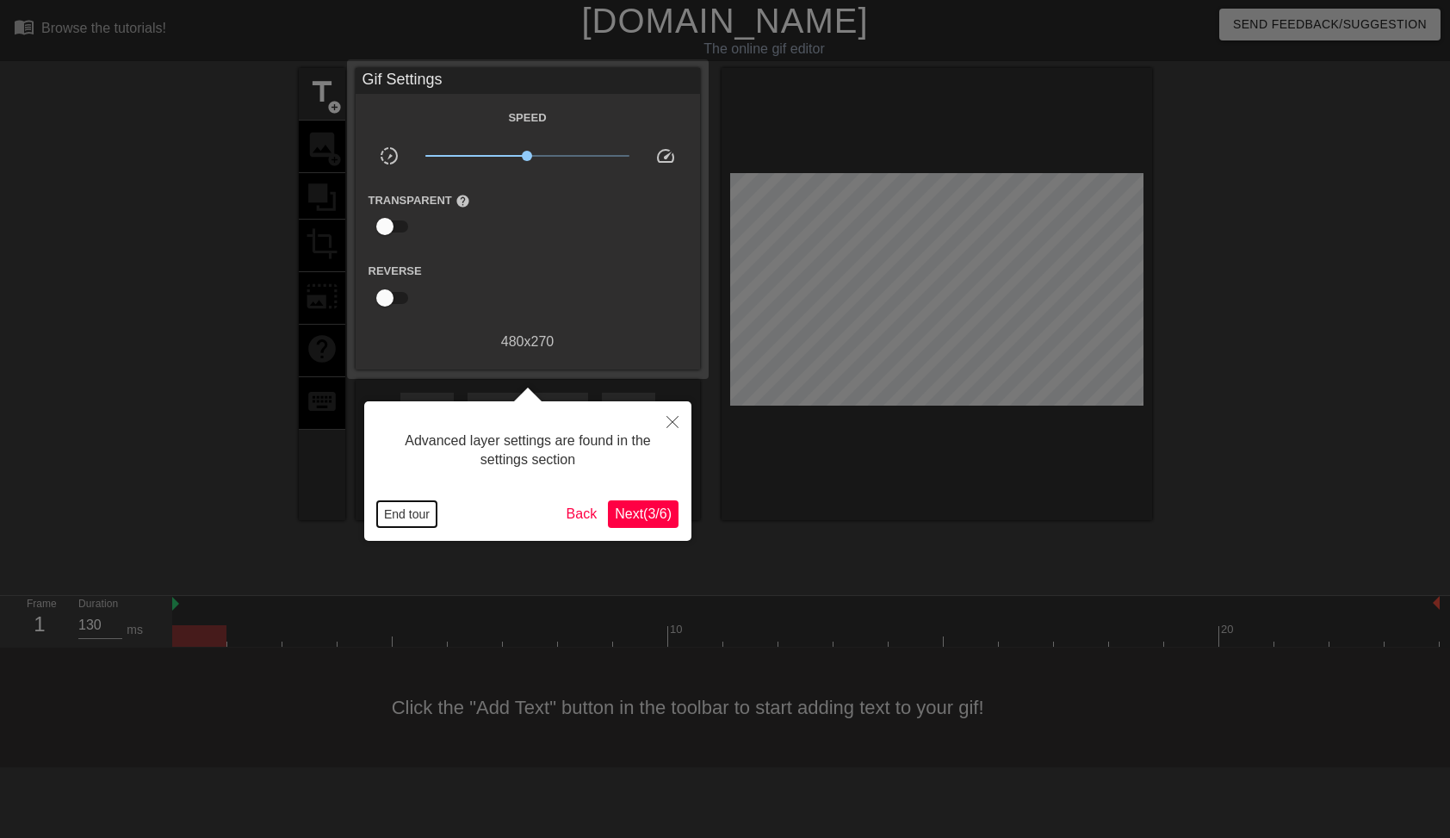
click at [422, 509] on button "End tour" at bounding box center [406, 514] width 59 height 26
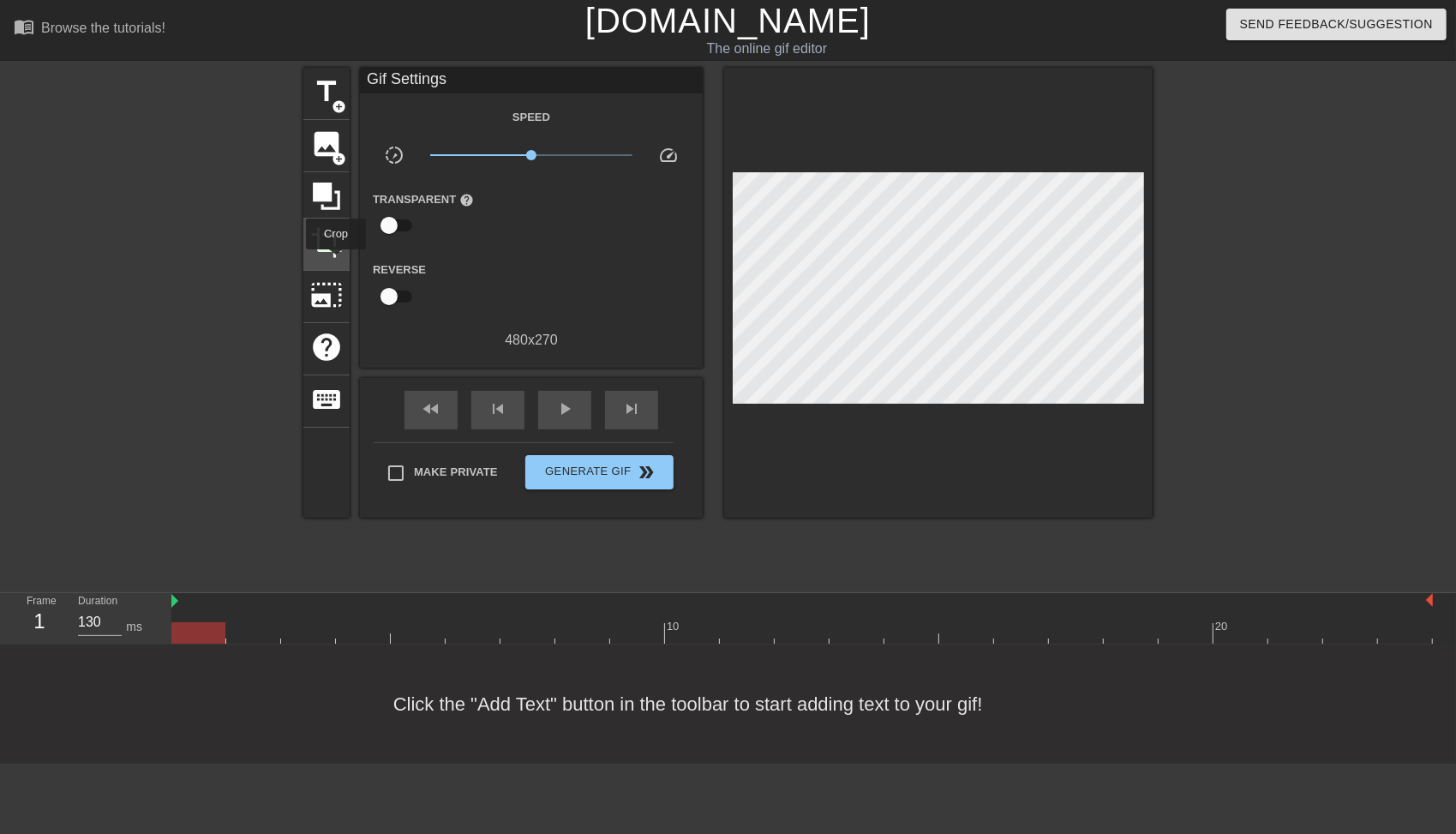
click at [325, 244] on span "crop" at bounding box center [326, 242] width 33 height 33
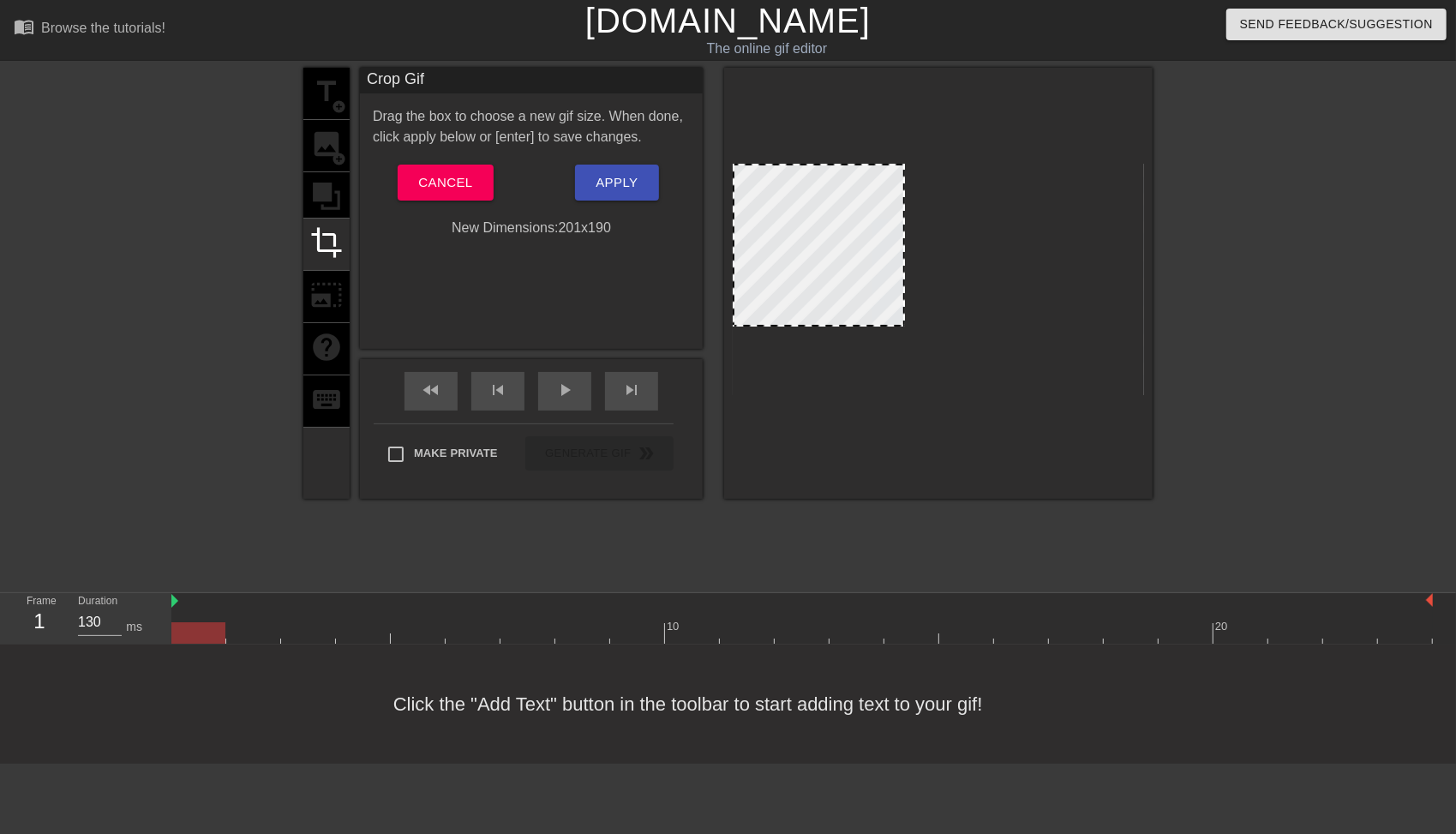
drag, startPoint x: 1141, startPoint y: 392, endPoint x: 902, endPoint y: 323, distance: 248.8
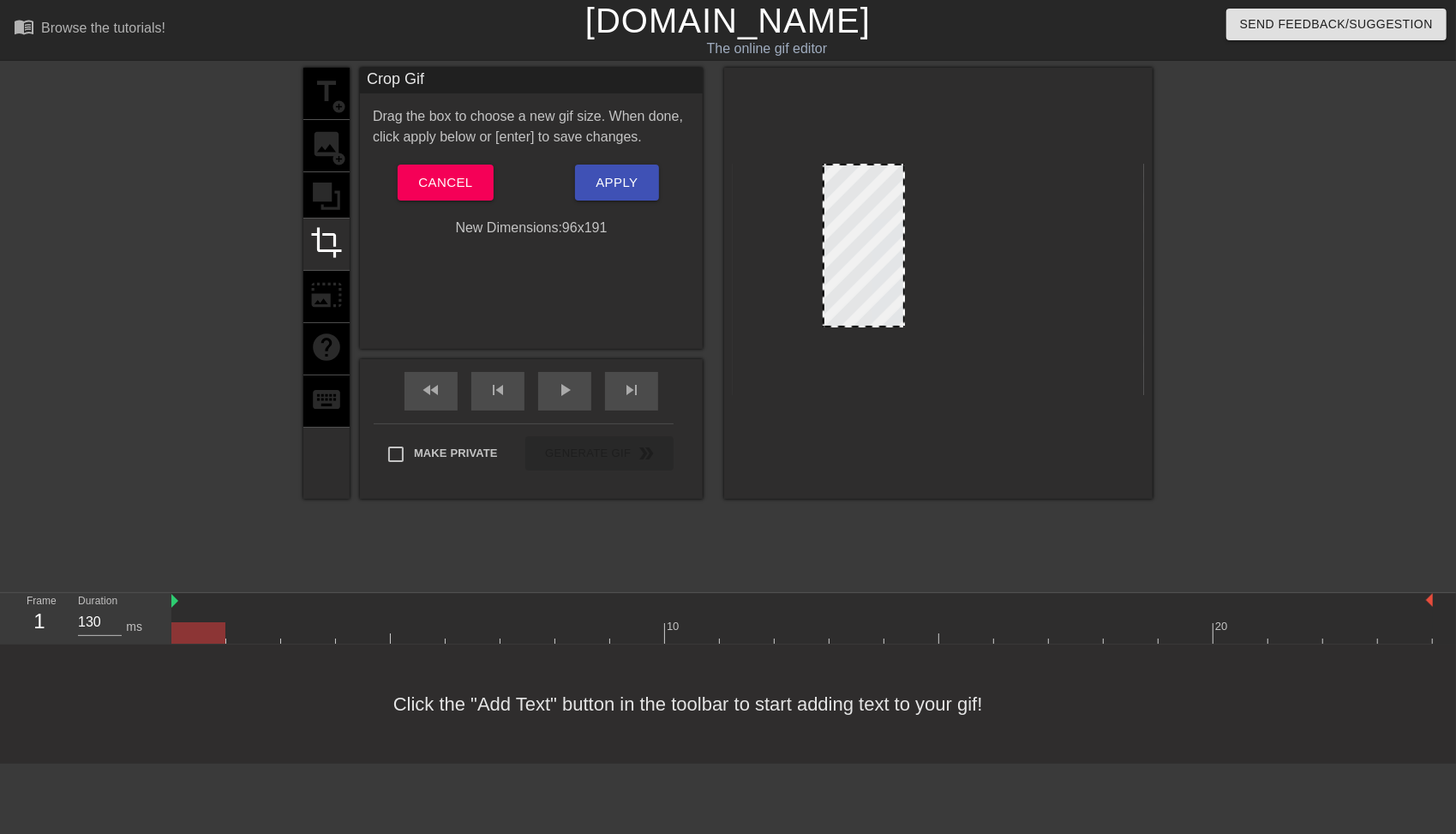
drag, startPoint x: 734, startPoint y: 324, endPoint x: 824, endPoint y: 325, distance: 90.0
click at [824, 325] on div at bounding box center [824, 325] width 17 height 17
click at [619, 189] on span "Apply" at bounding box center [616, 182] width 42 height 22
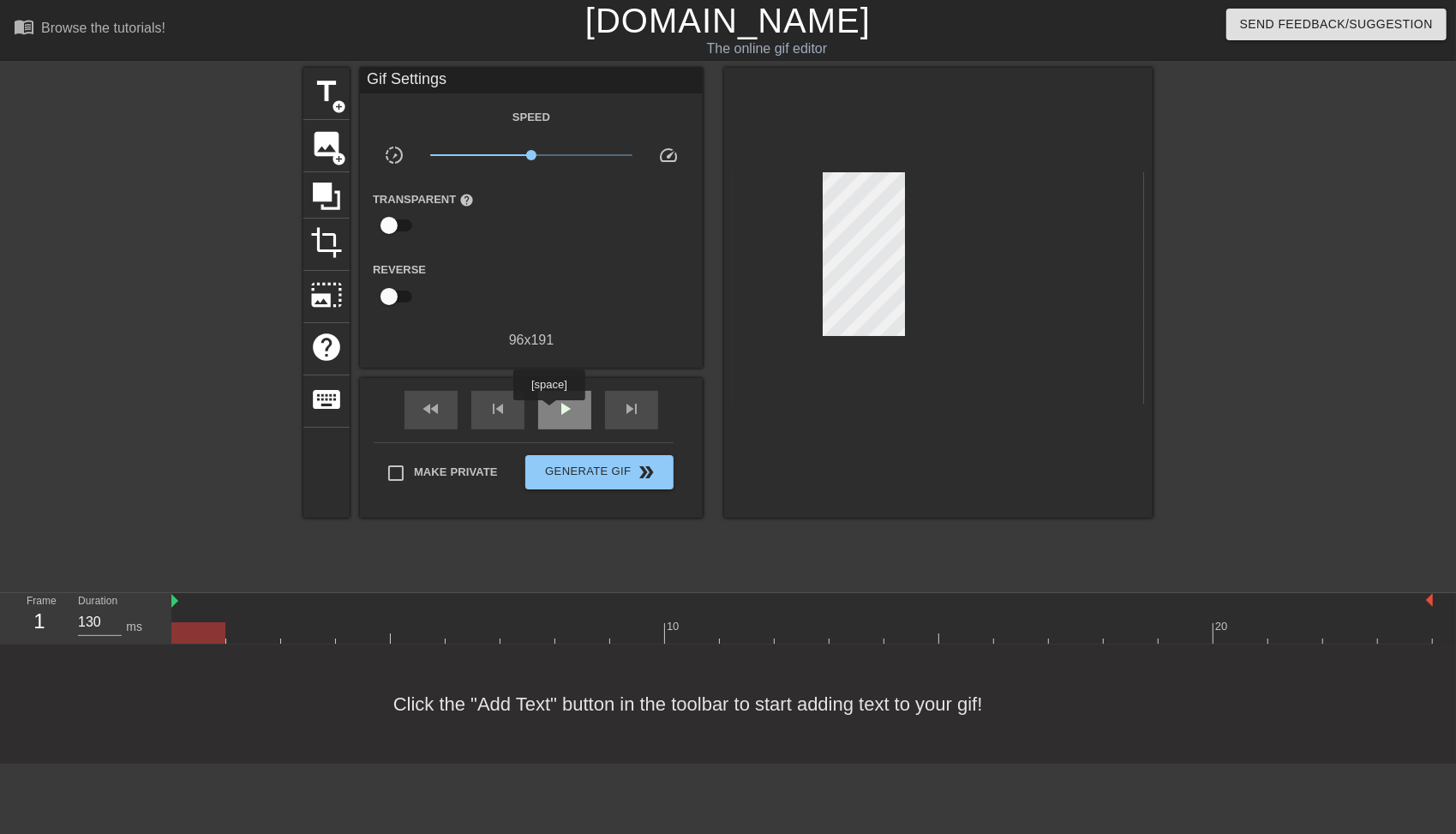
click at [554, 411] on span "play_arrow" at bounding box center [564, 408] width 21 height 21
click at [554, 411] on span "pause" at bounding box center [564, 408] width 21 height 21
drag, startPoint x: 328, startPoint y: 239, endPoint x: 378, endPoint y: 256, distance: 52.8
click at [328, 240] on span "crop" at bounding box center [326, 242] width 33 height 33
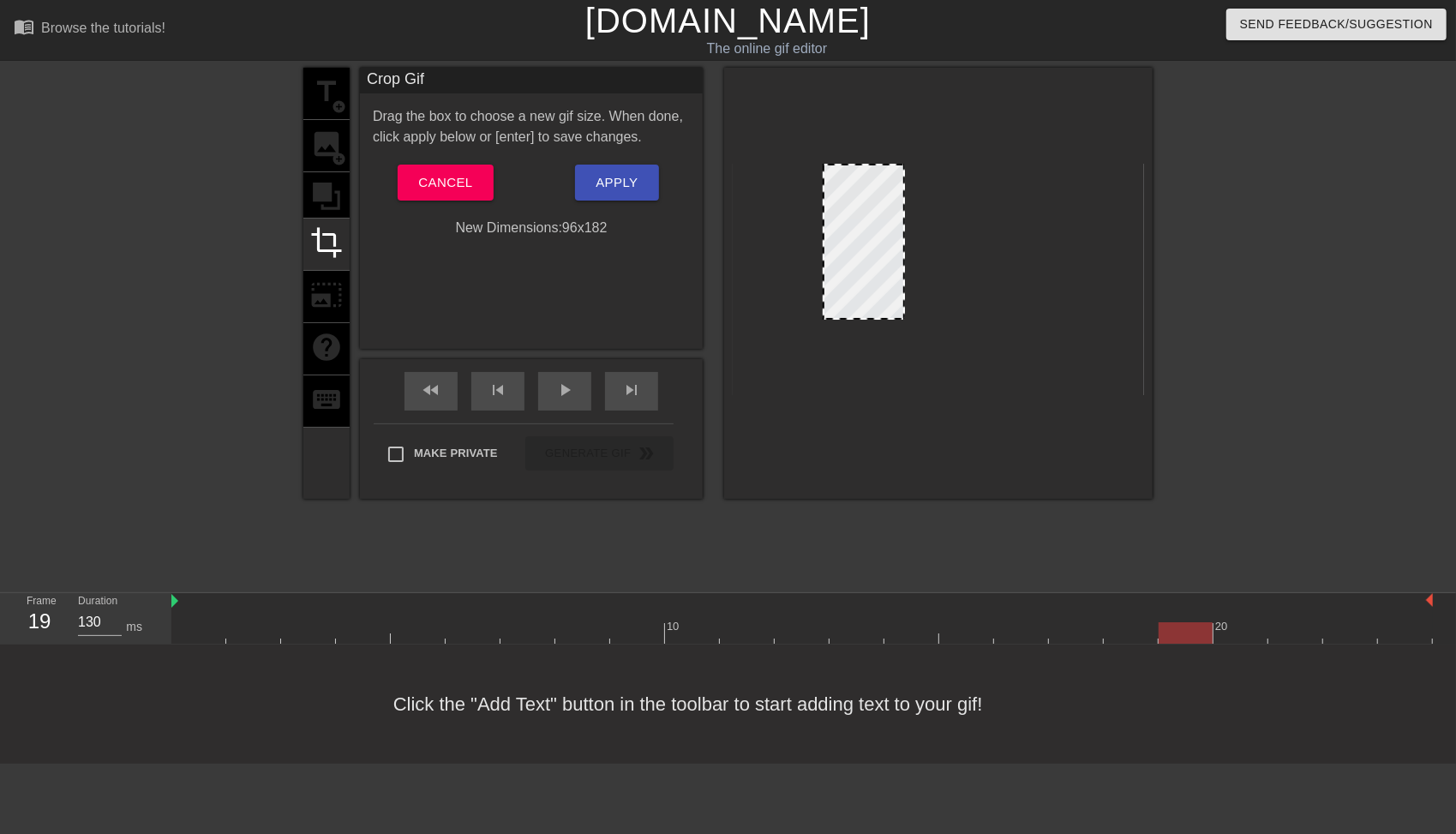
click at [902, 320] on div at bounding box center [903, 317] width 17 height 17
click at [557, 392] on span "play_arrow" at bounding box center [564, 389] width 21 height 21
click at [619, 188] on span "Apply" at bounding box center [616, 182] width 42 height 22
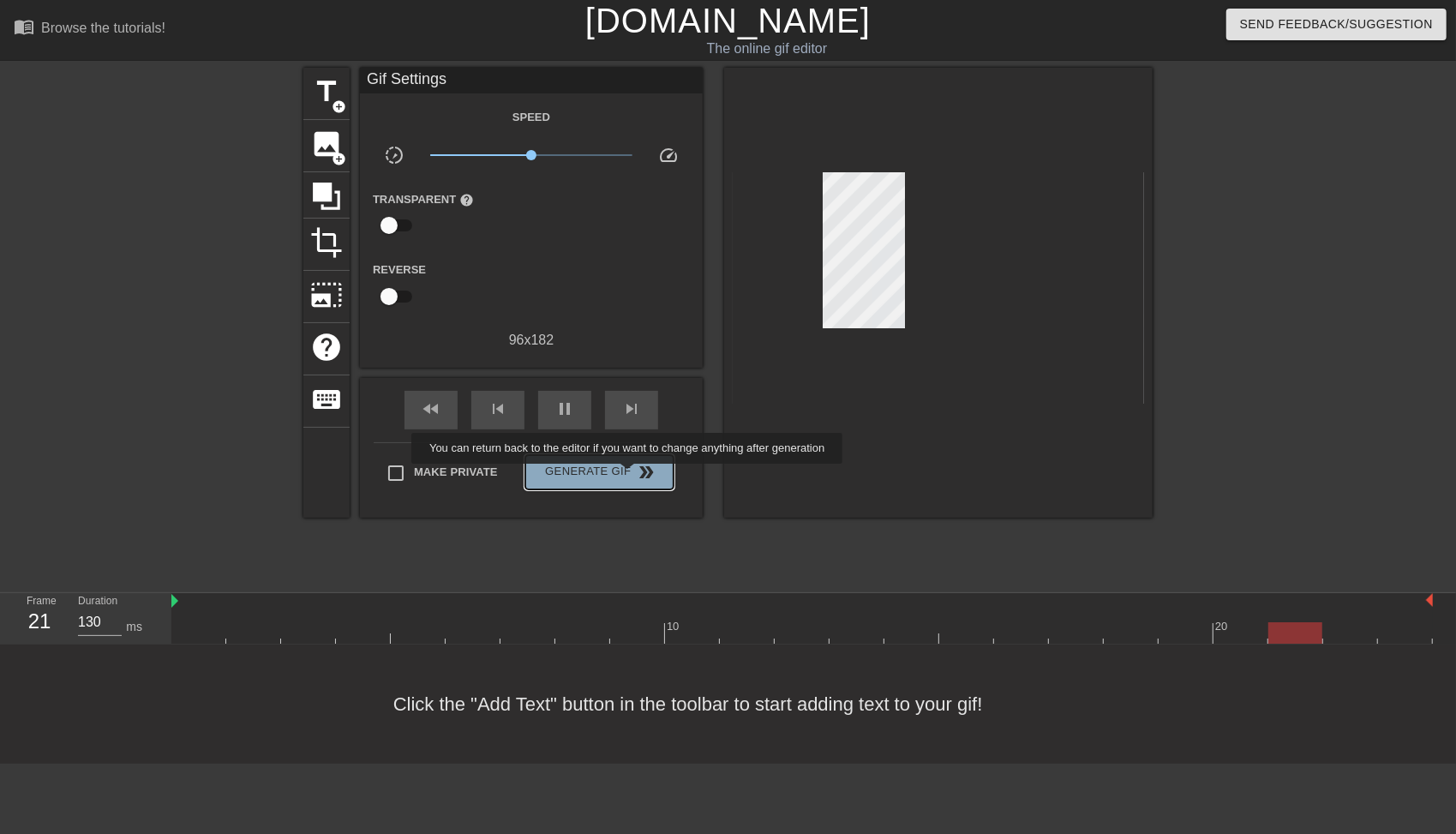
click at [637, 476] on span "double_arrow" at bounding box center [647, 472] width 21 height 21
